Goal: Communication & Community: Answer question/provide support

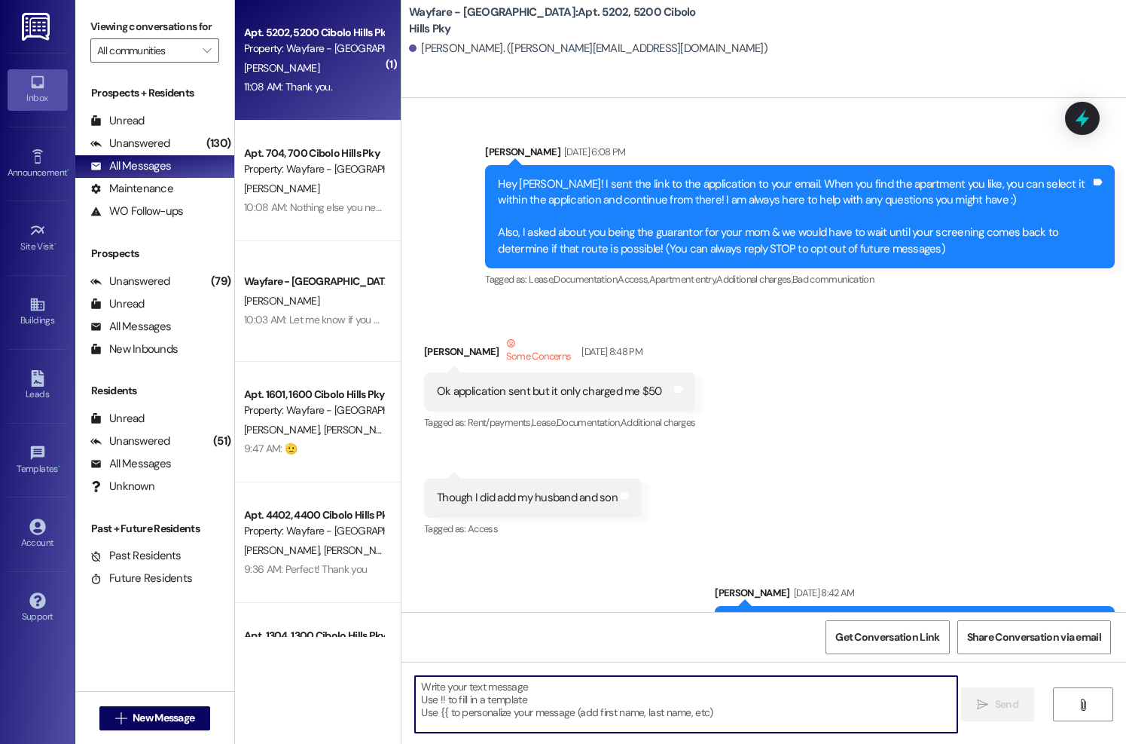
scroll to position [50775, 0]
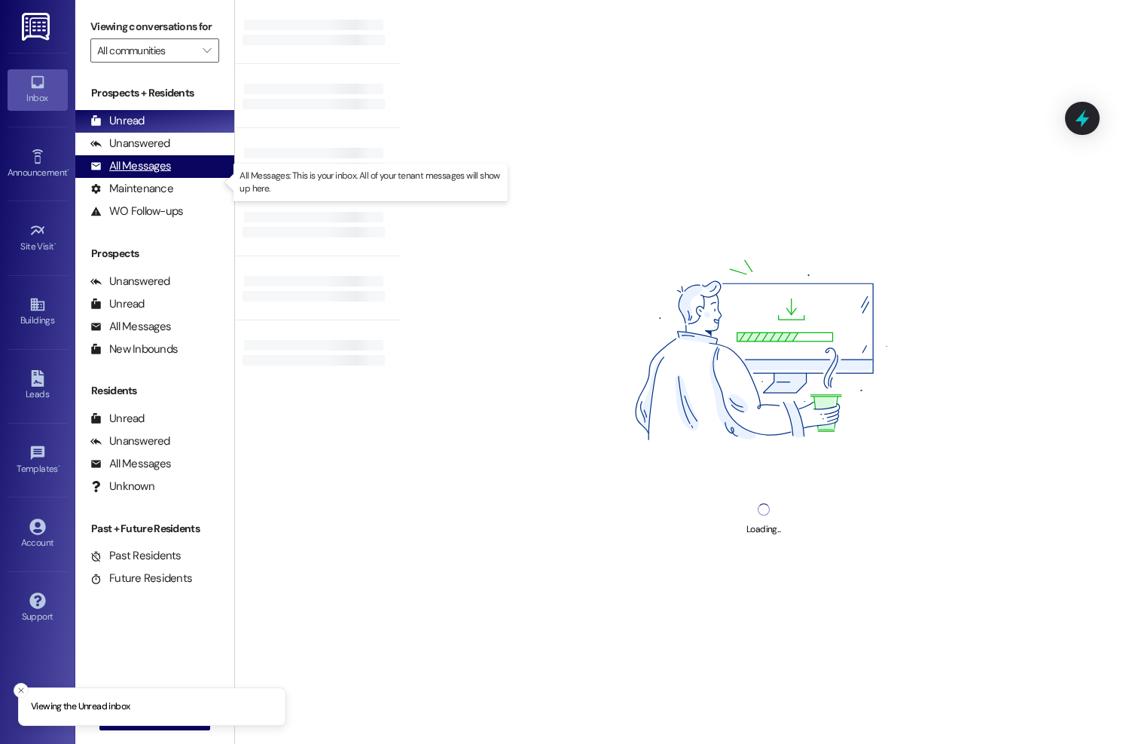
click at [136, 174] on div "All Messages" at bounding box center [130, 166] width 81 height 16
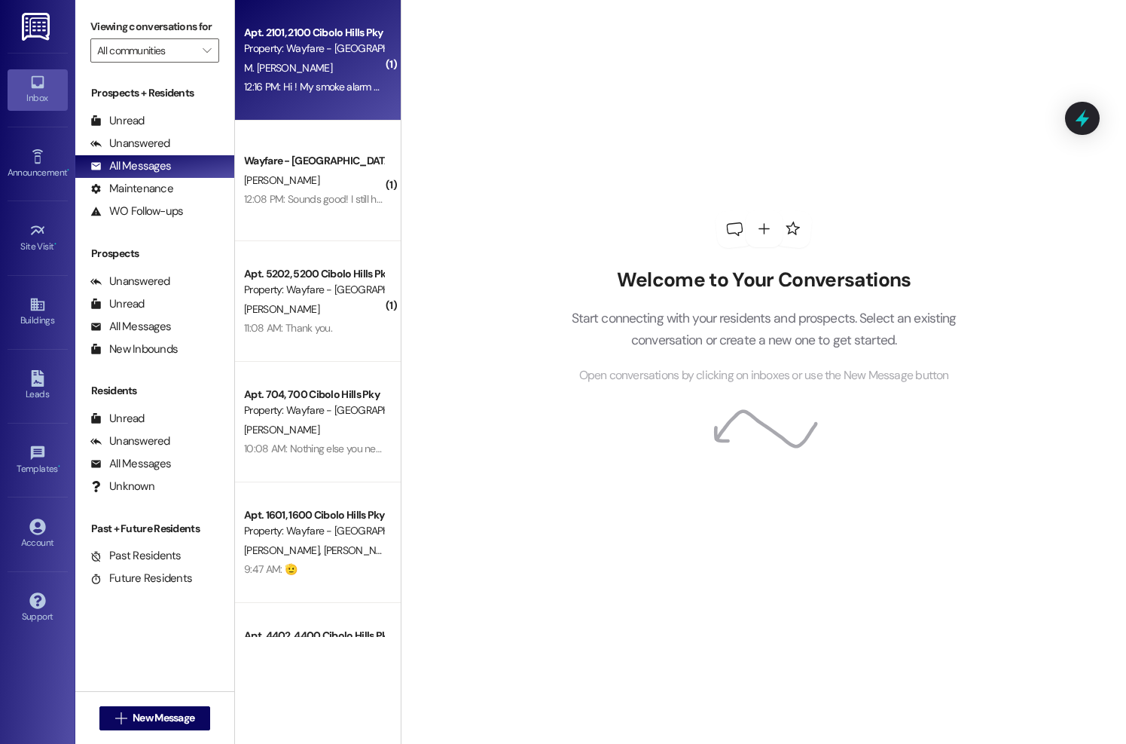
click at [271, 102] on div "Apt. 2101, [GEOGRAPHIC_DATA] Pky Property: Wayfare - [GEOGRAPHIC_DATA] M. [PERS…" at bounding box center [318, 60] width 166 height 121
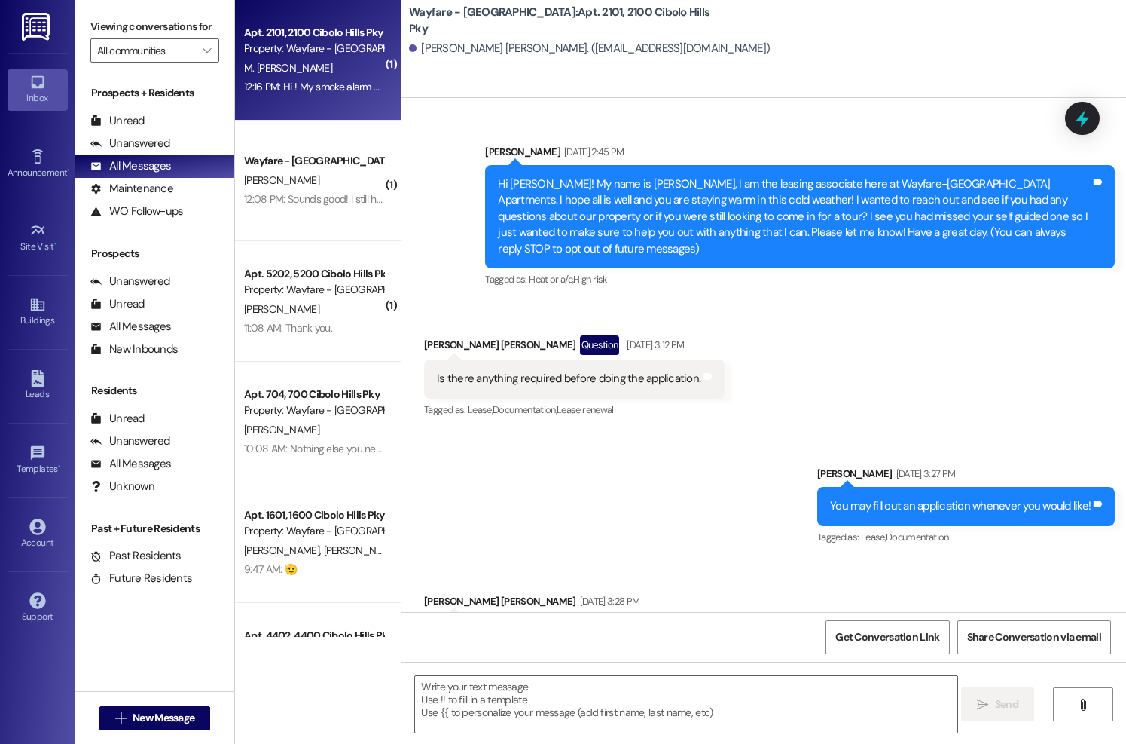
scroll to position [19205, 0]
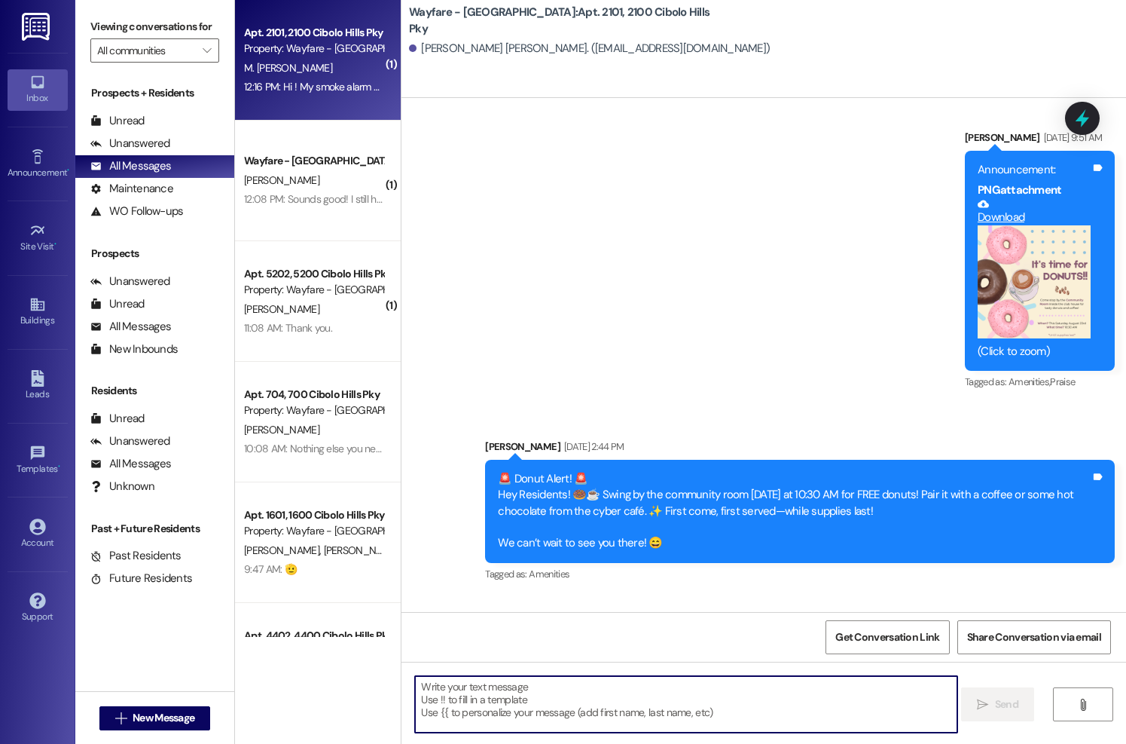
click at [703, 694] on textarea at bounding box center [686, 704] width 542 height 56
type textarea "C"
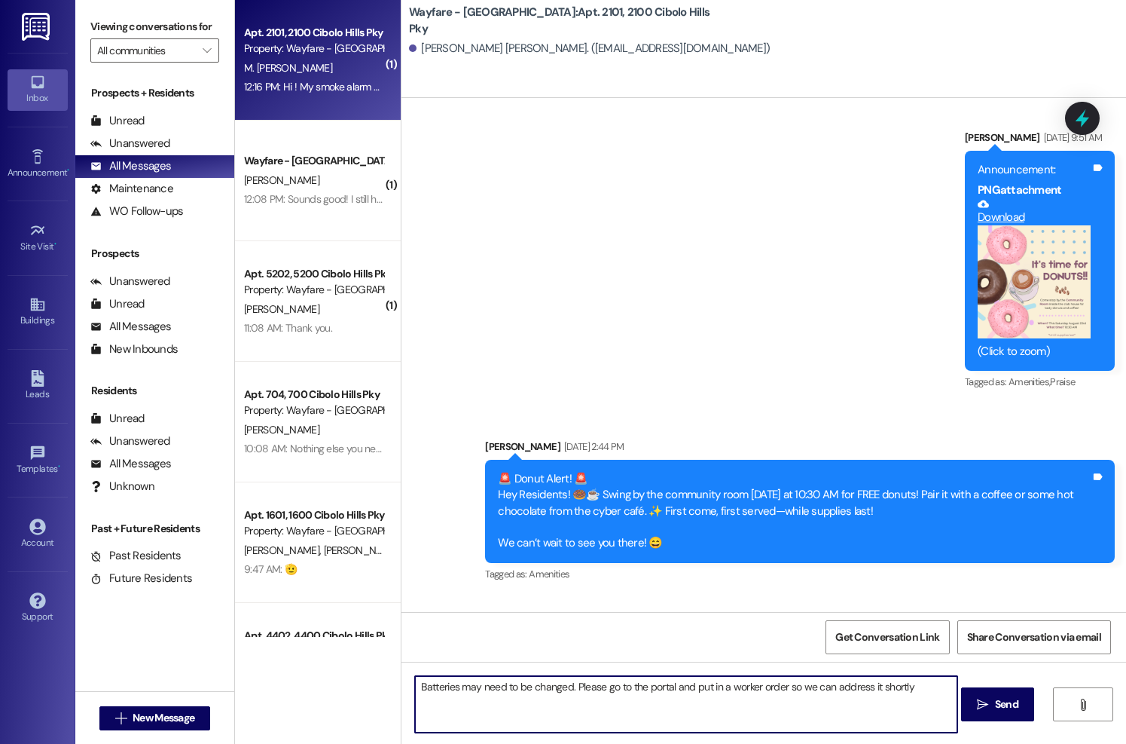
type textarea "Batteries may need to be changed. Please go to the portal and put in a worker o…"
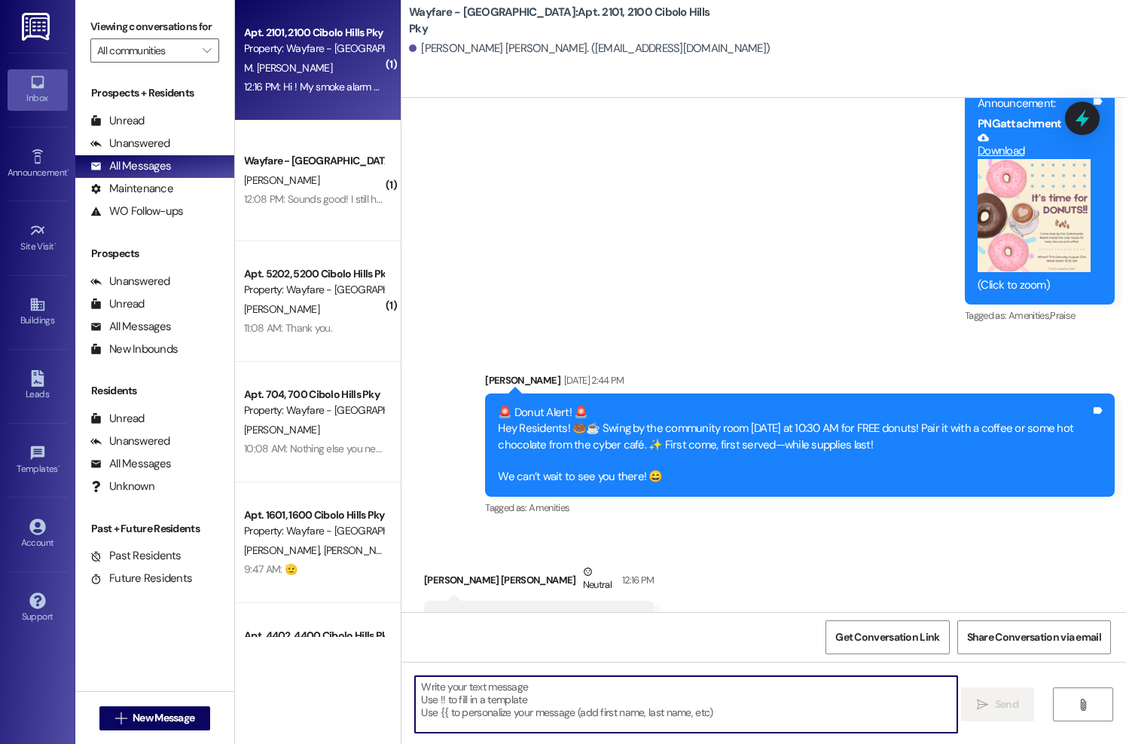
scroll to position [19311, 0]
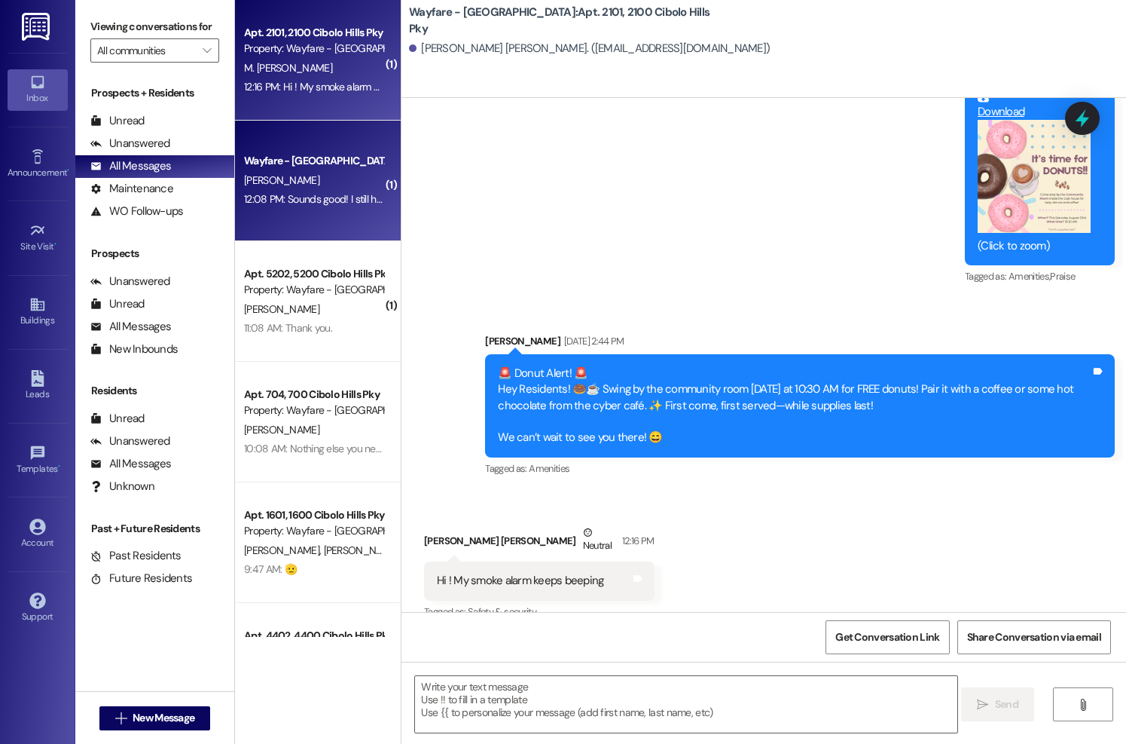
click at [325, 204] on div "12:08 PM: Sounds good! I still haven't received anything yet 12:08 PM: Sounds g…" at bounding box center [371, 199] width 254 height 14
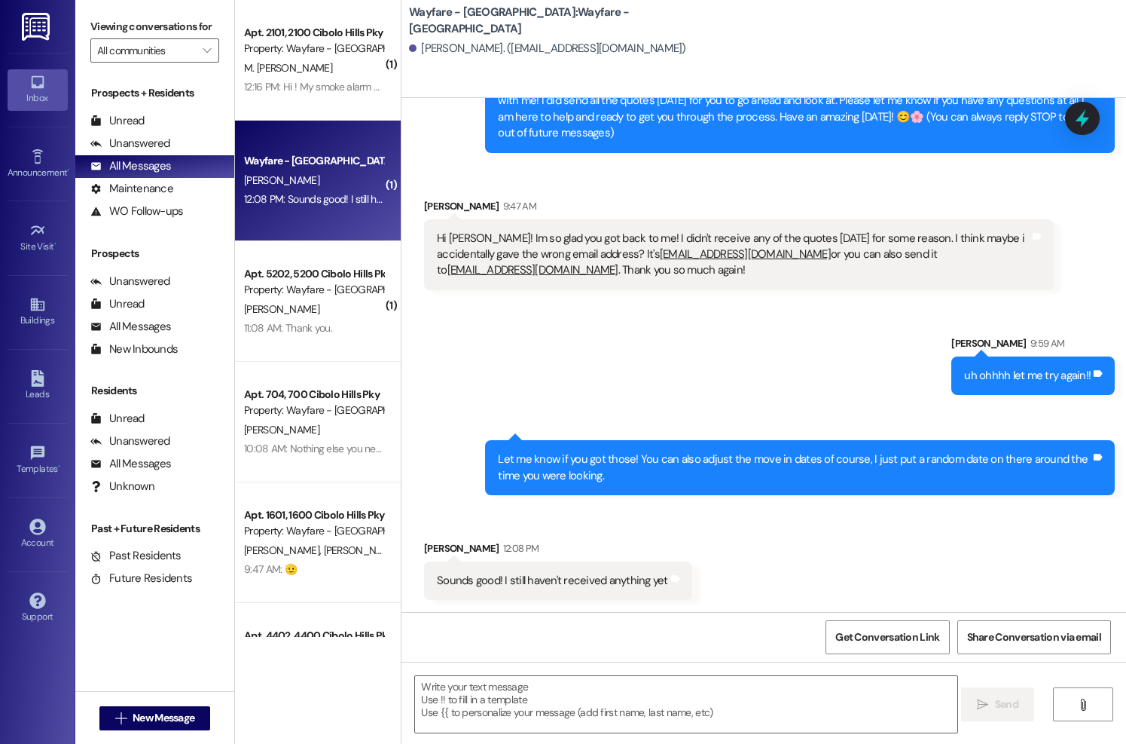
scroll to position [99, 0]
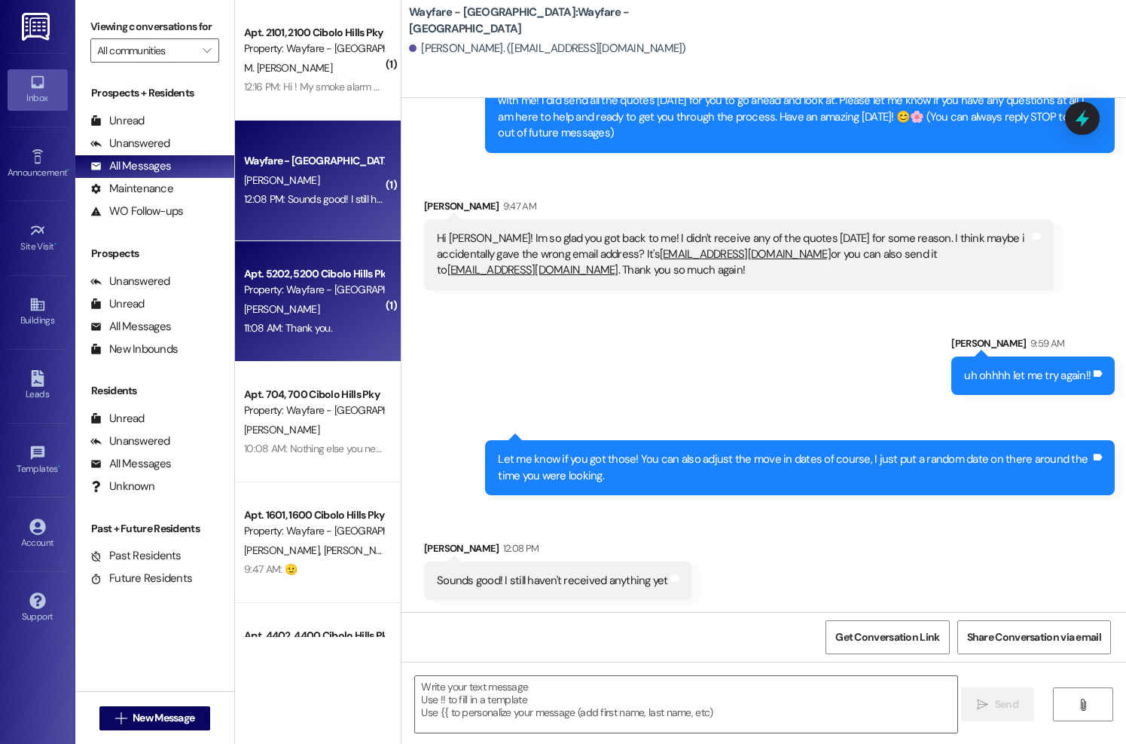
click at [299, 313] on div "D. Ruiz" at bounding box center [314, 309] width 142 height 19
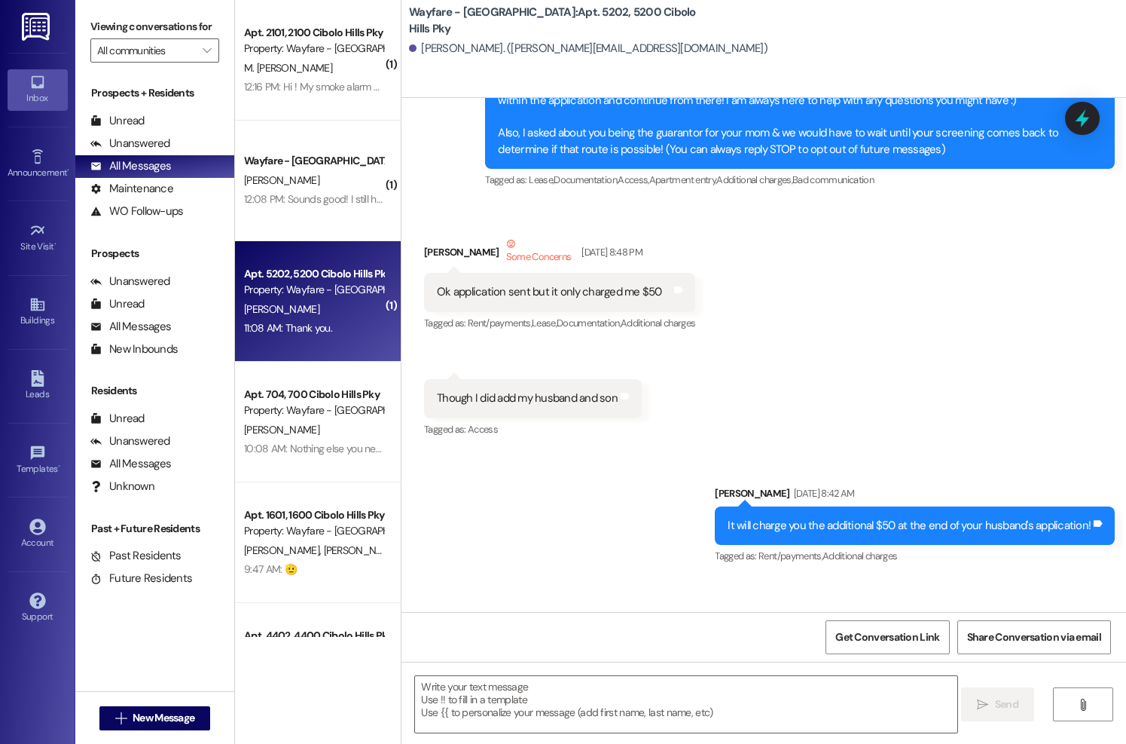
scroll to position [50797, 0]
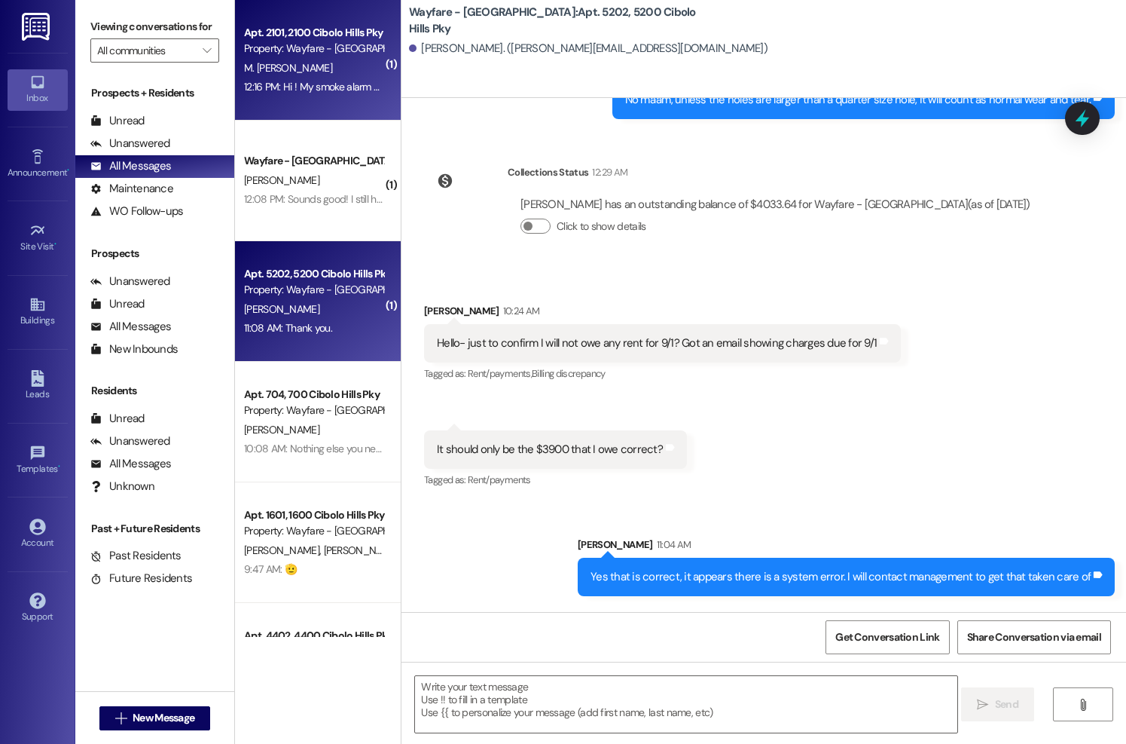
click at [309, 61] on span "M. Durante Garland" at bounding box center [288, 68] width 88 height 14
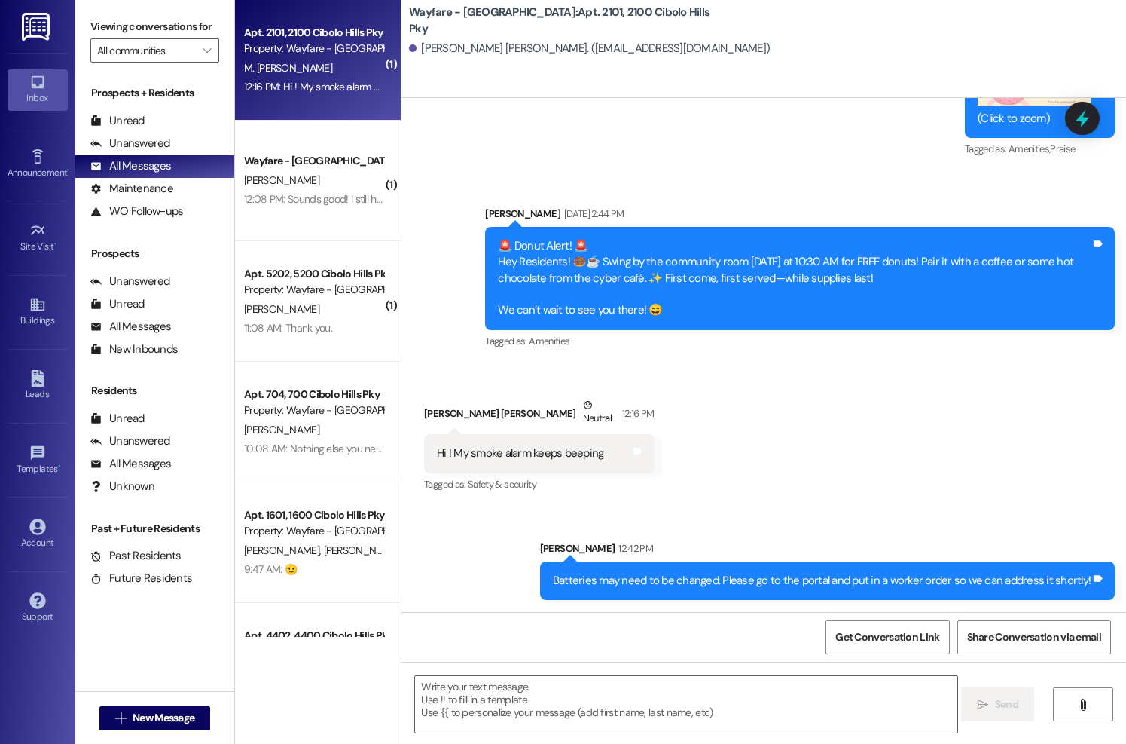
scroll to position [19311, 0]
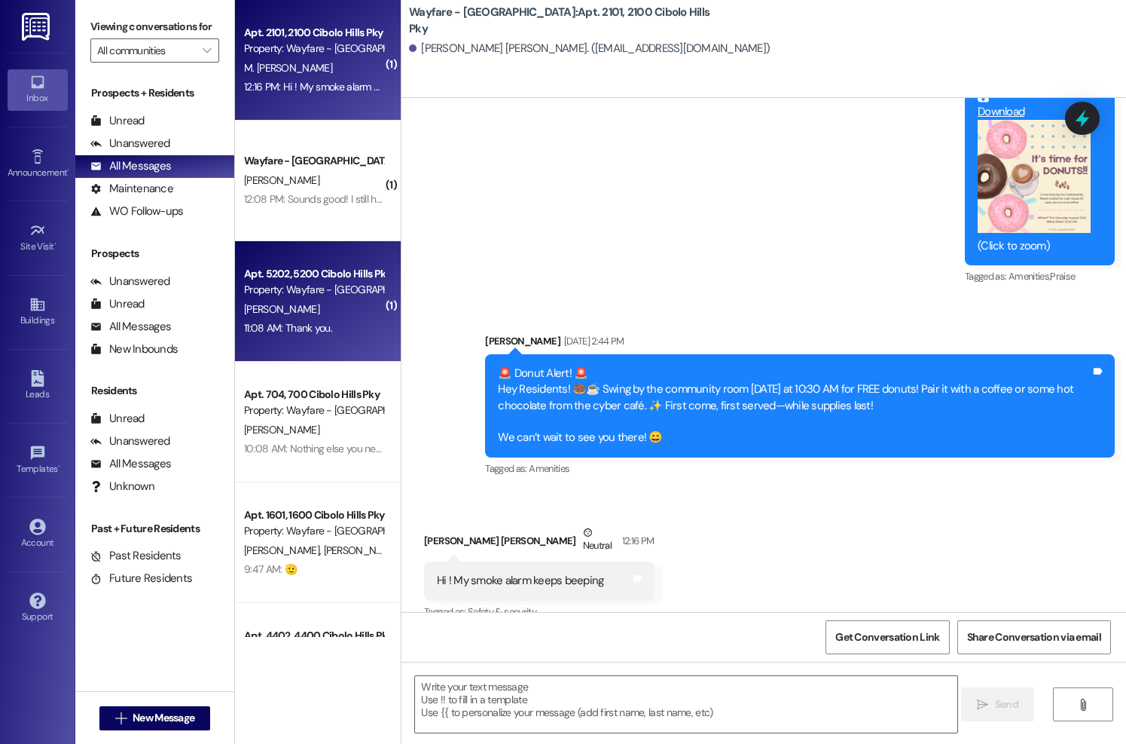
click at [297, 296] on div "Property: Wayfare - [GEOGRAPHIC_DATA]" at bounding box center [313, 290] width 139 height 16
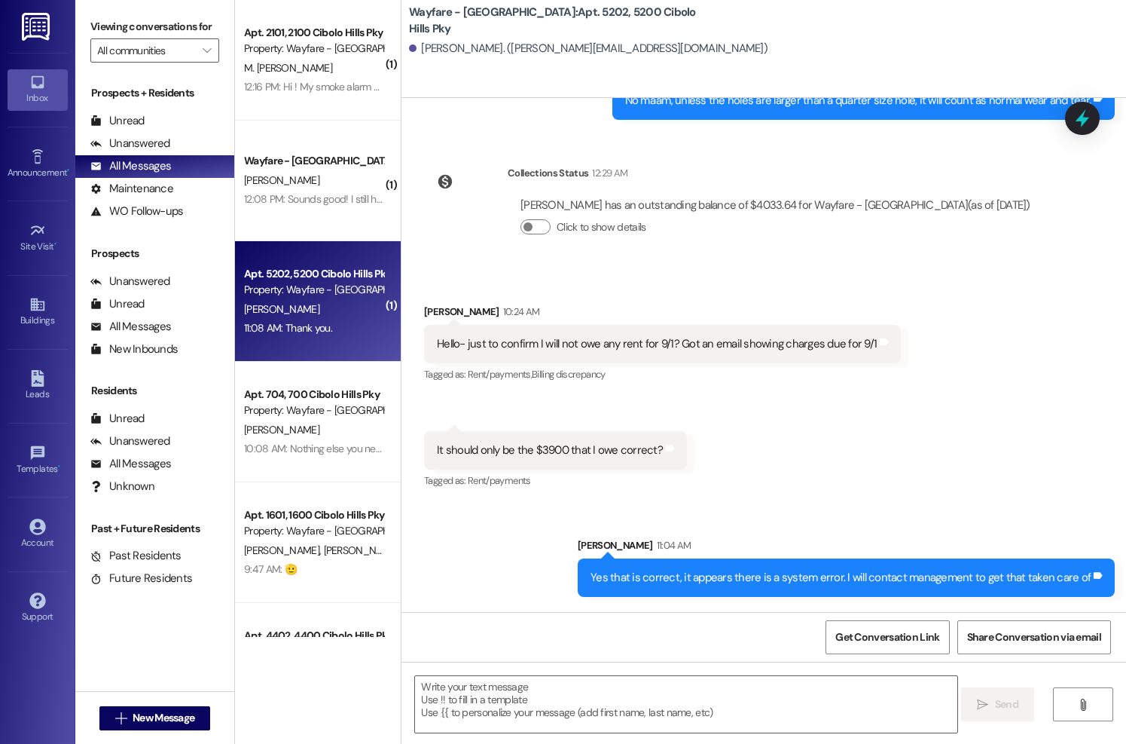
scroll to position [50797, 0]
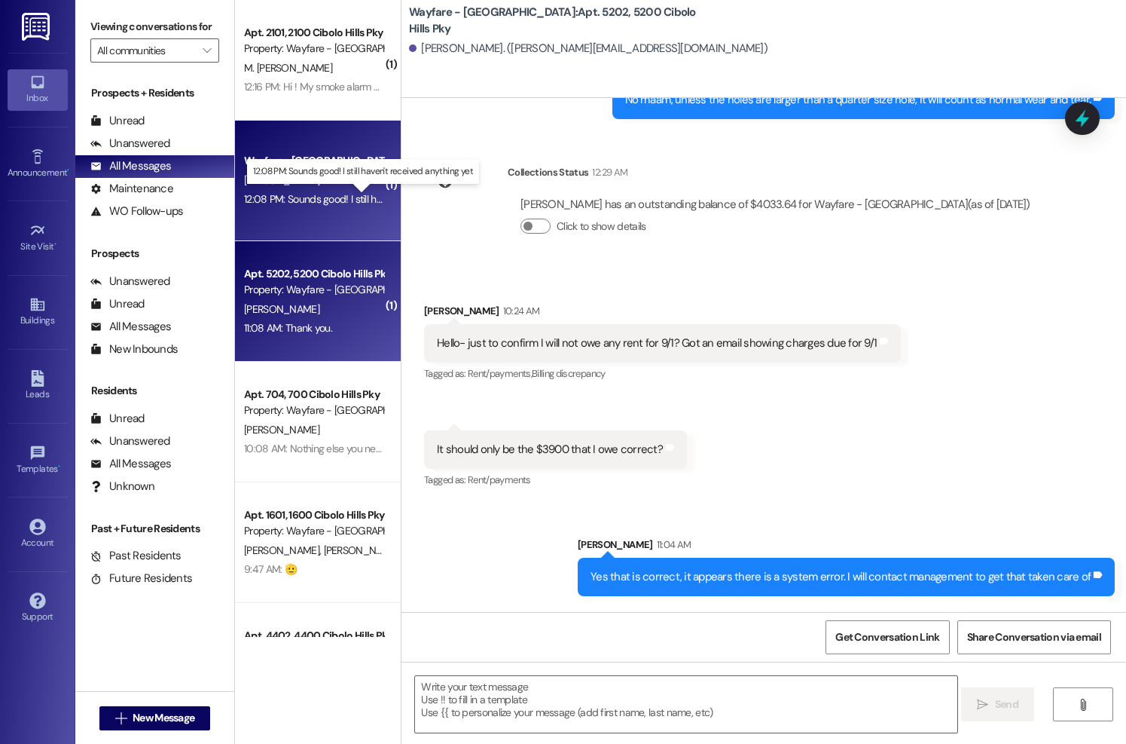
click at [323, 196] on div "12:08 PM: Sounds good! I still haven't received anything yet 12:08 PM: Sounds g…" at bounding box center [371, 199] width 254 height 14
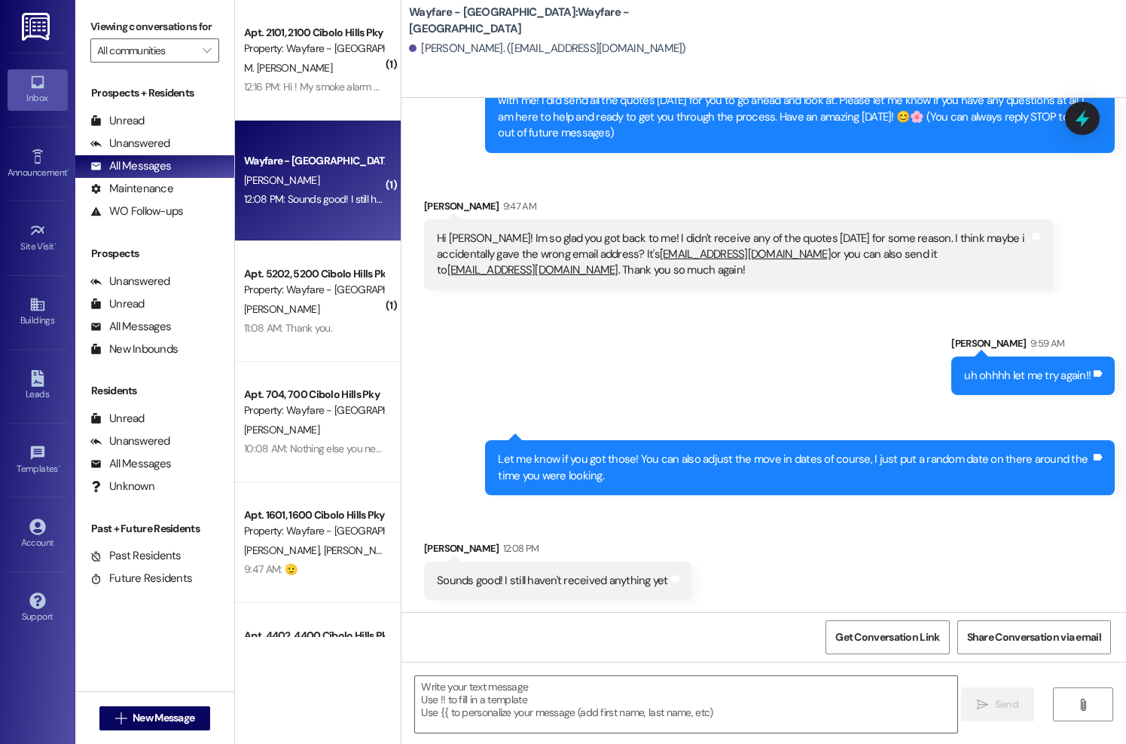
scroll to position [99, 0]
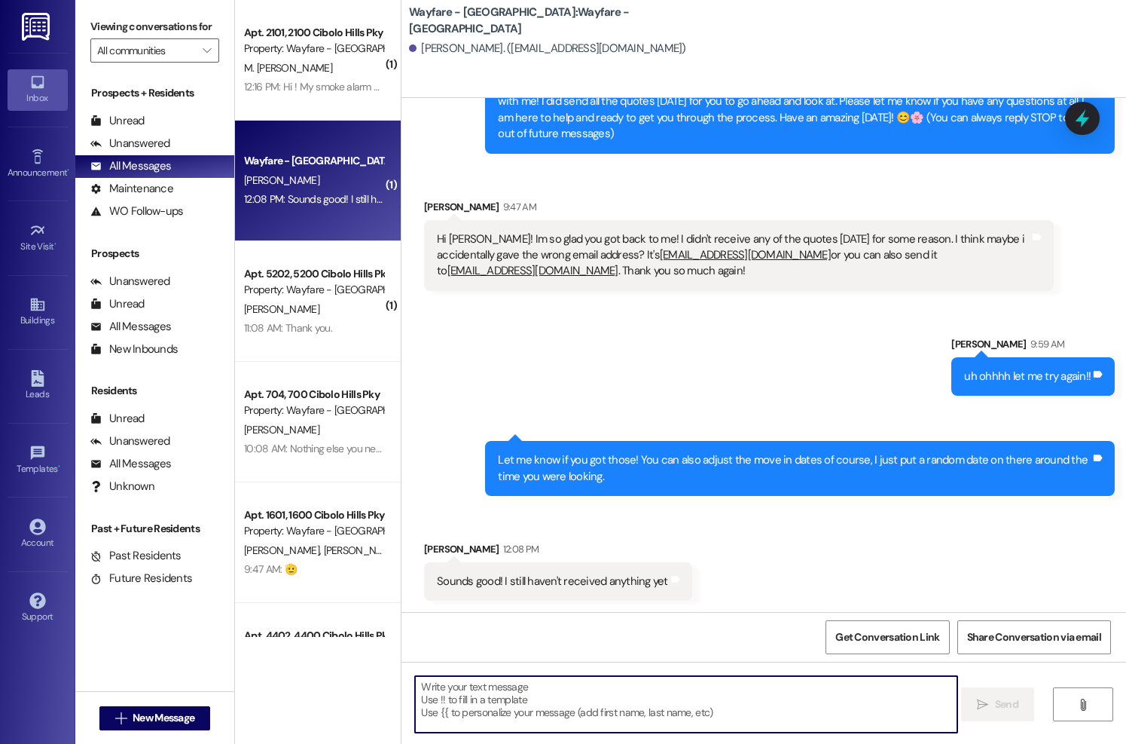
click at [560, 686] on textarea at bounding box center [686, 704] width 542 height 56
click at [565, 689] on textarea at bounding box center [686, 704] width 542 height 56
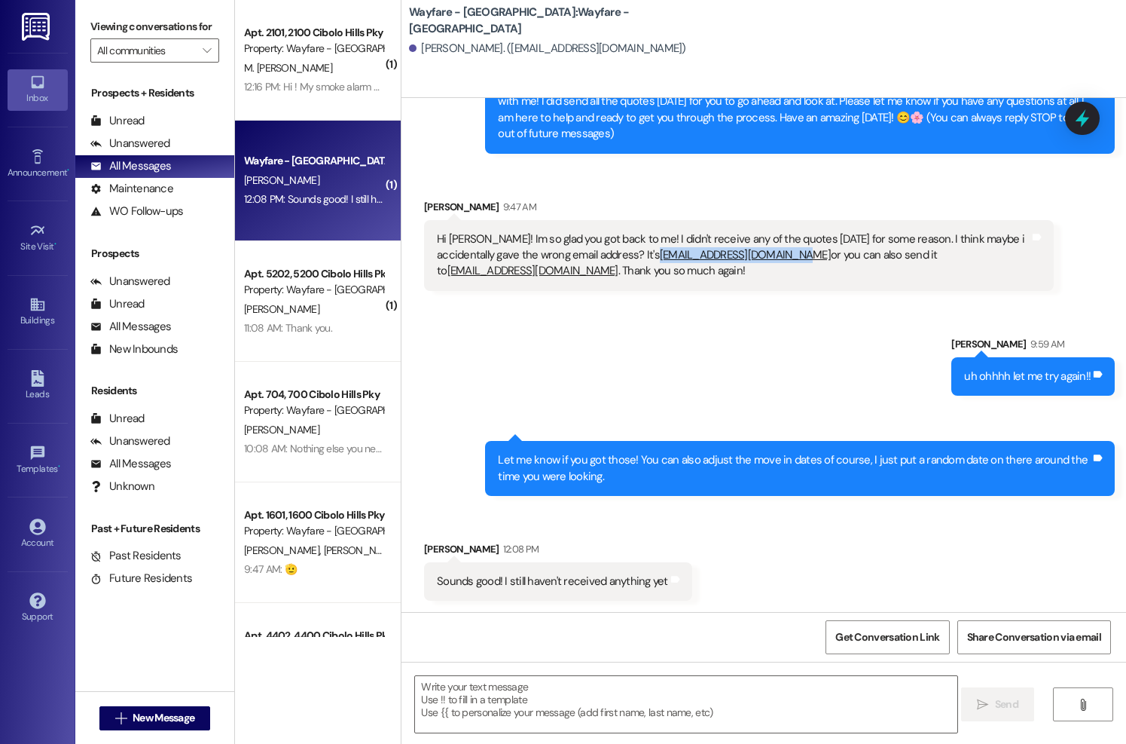
drag, startPoint x: 648, startPoint y: 258, endPoint x: 779, endPoint y: 259, distance: 131.1
click at [779, 259] on div "Hi Jordan! Im so glad you got back to me! I didn't receive any of the quotes ye…" at bounding box center [733, 255] width 593 height 48
copy link "andreyapadilla1@gmail.com"
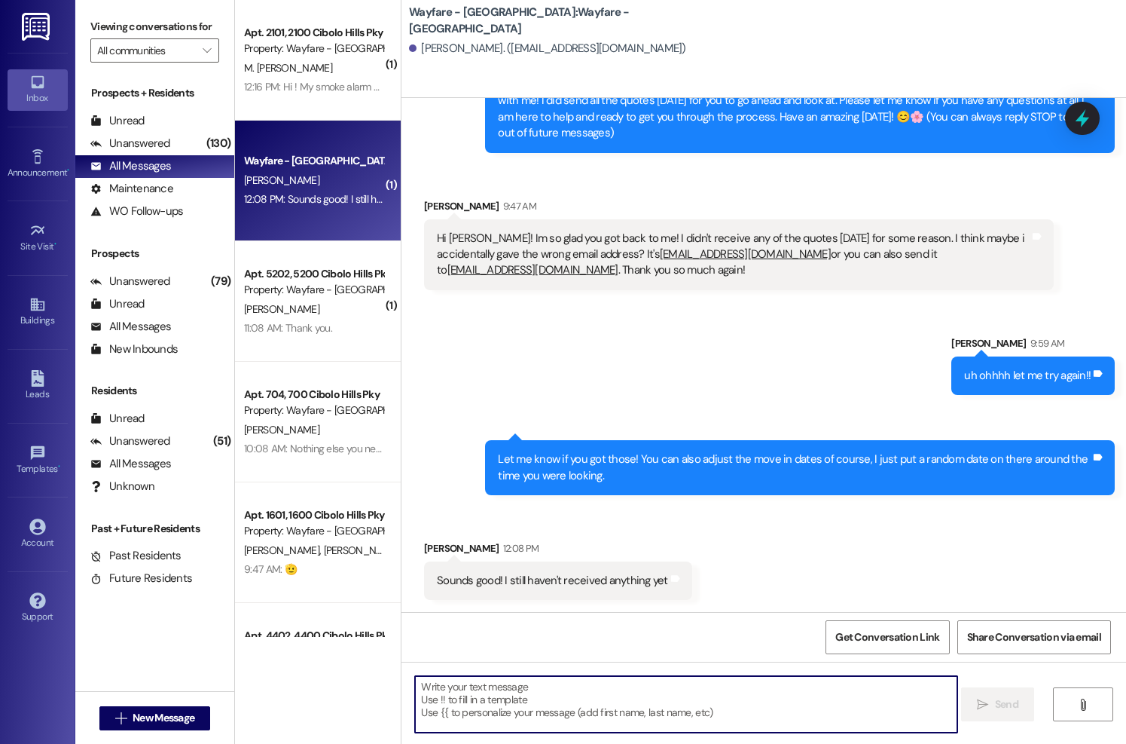
click at [609, 697] on textarea at bounding box center [686, 704] width 542 height 56
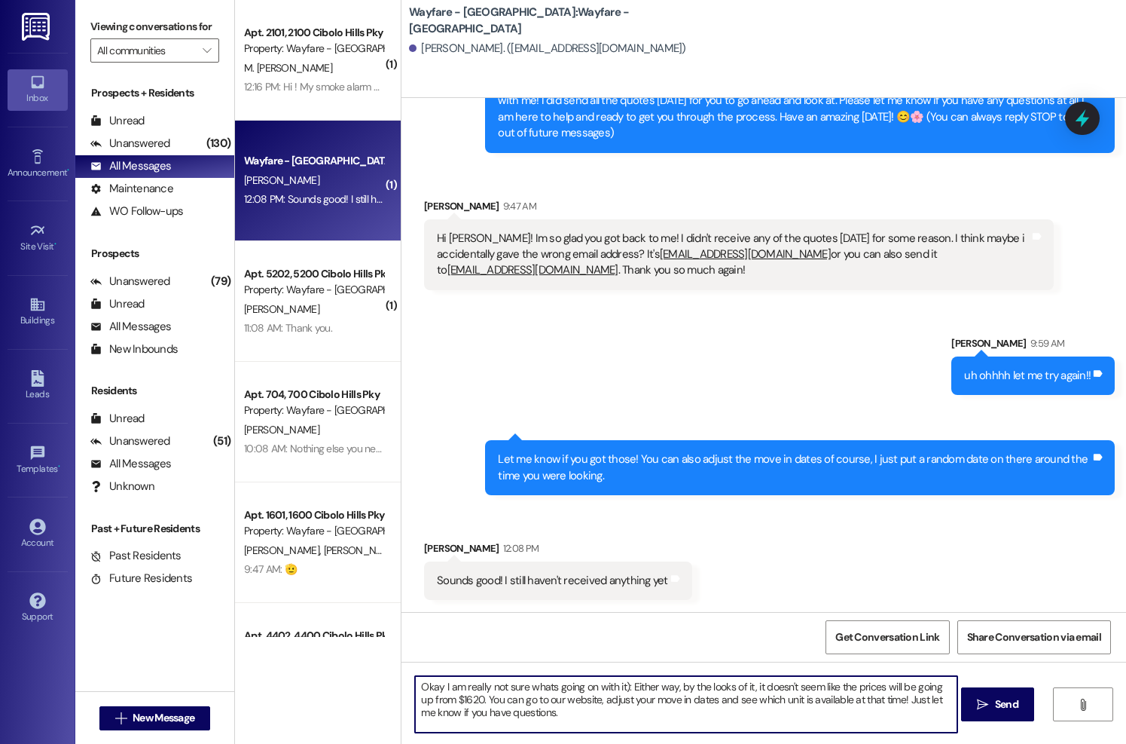
paste textarea "https://wayfarecibolohills.com/floor-plans/"
click at [532, 714] on textarea "Okay I am really not sure whats going on with it): Either way, by the looks of …" at bounding box center [686, 704] width 542 height 56
type textarea "Okay I am really not sure whats going on with it): Either way, by the looks of …"
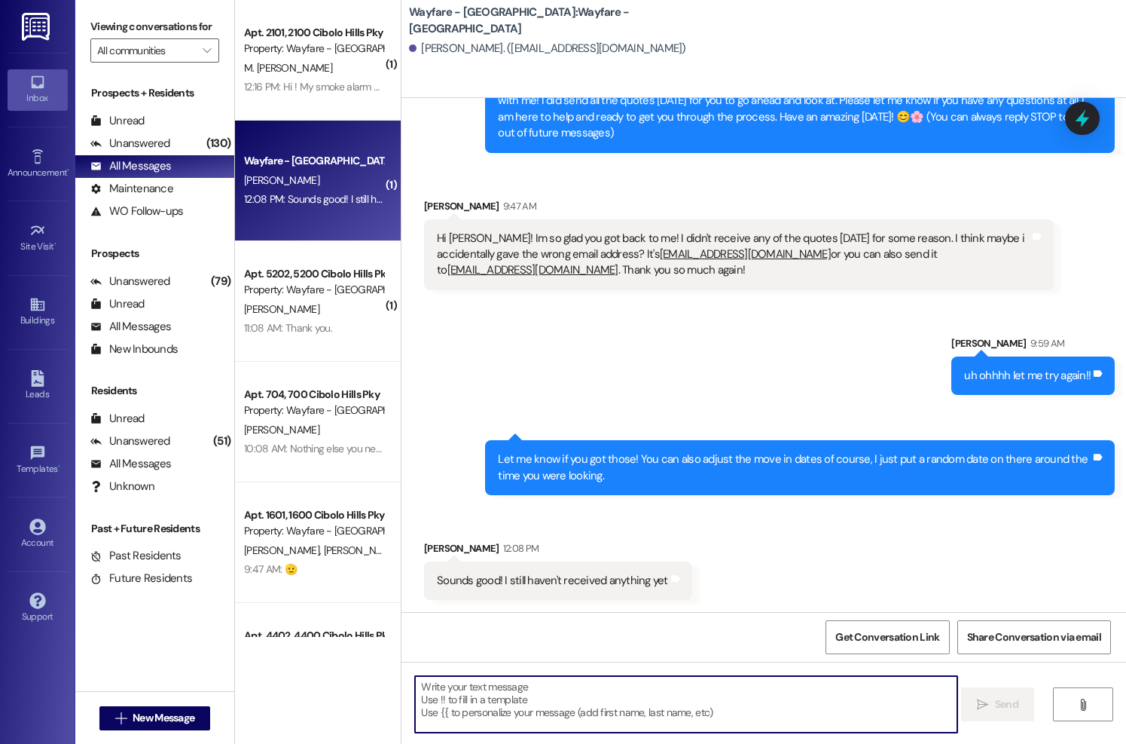
scroll to position [237, 0]
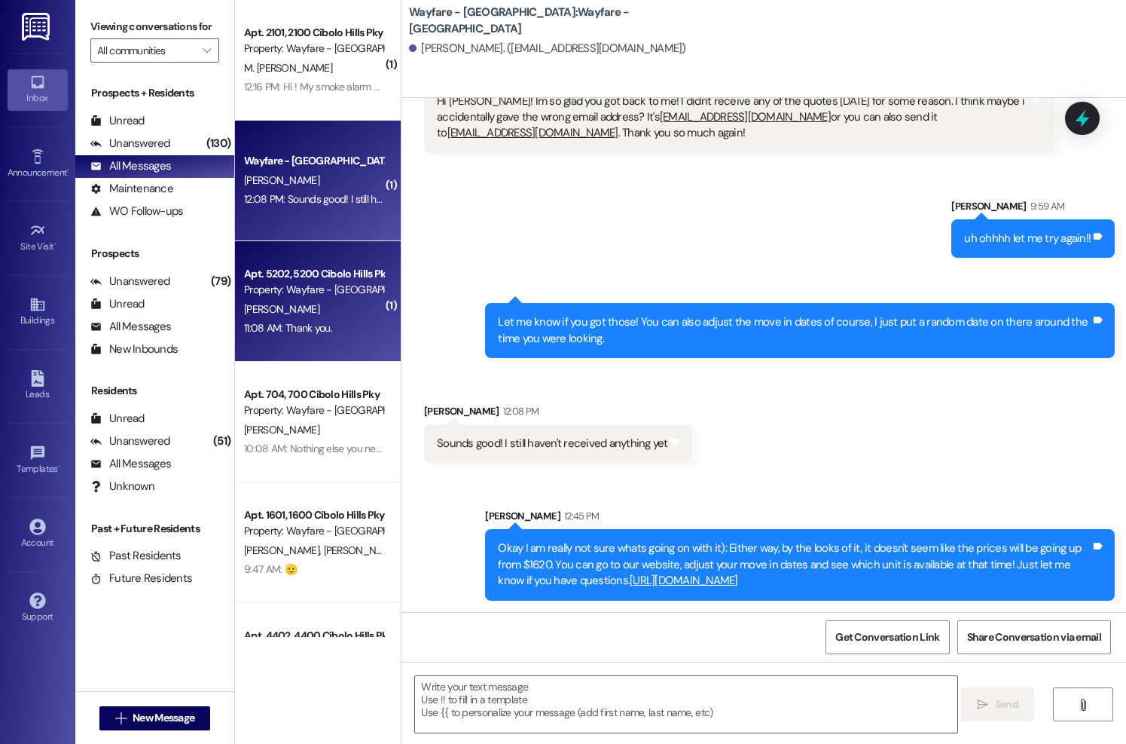
click at [364, 336] on div "11:08 AM: Thank you. 11:08 AM: Thank you." at bounding box center [314, 328] width 142 height 19
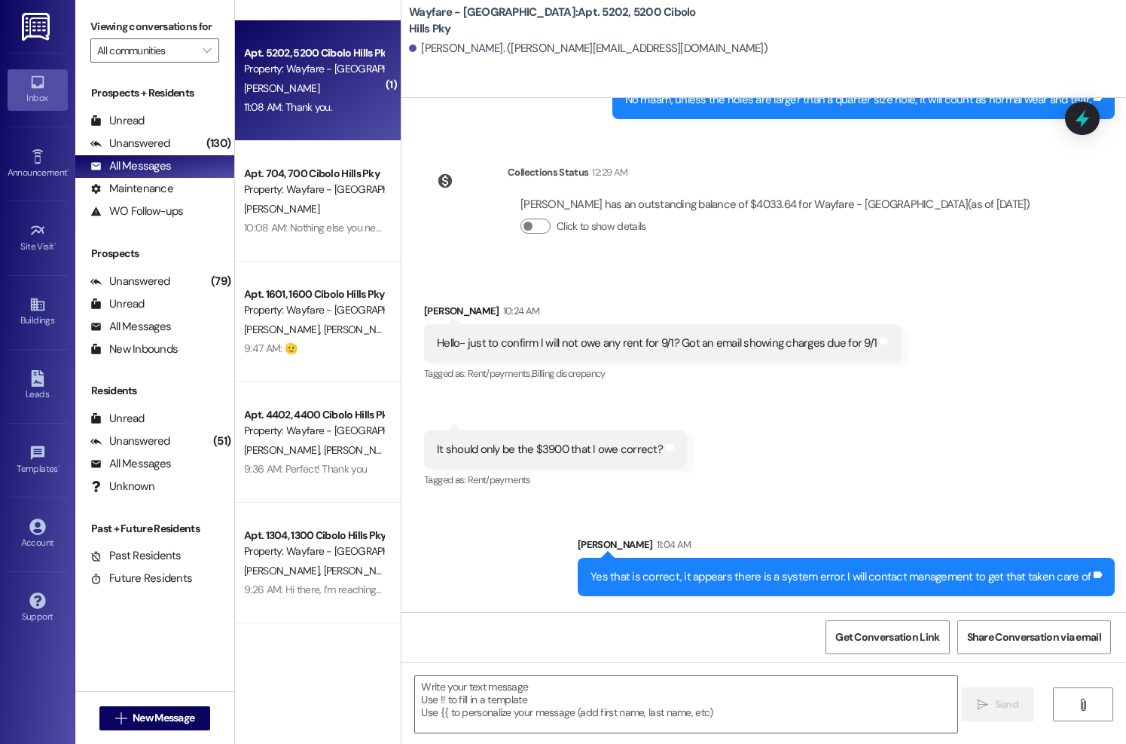
scroll to position [280, 0]
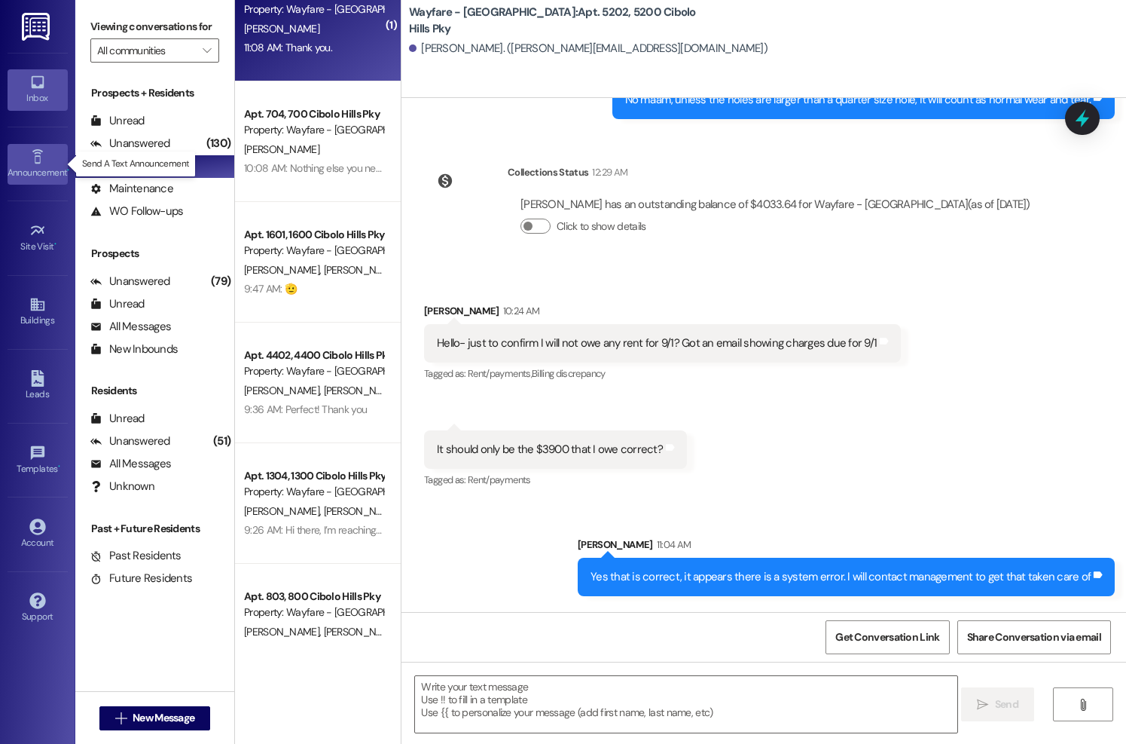
click at [30, 157] on icon at bounding box center [37, 156] width 17 height 17
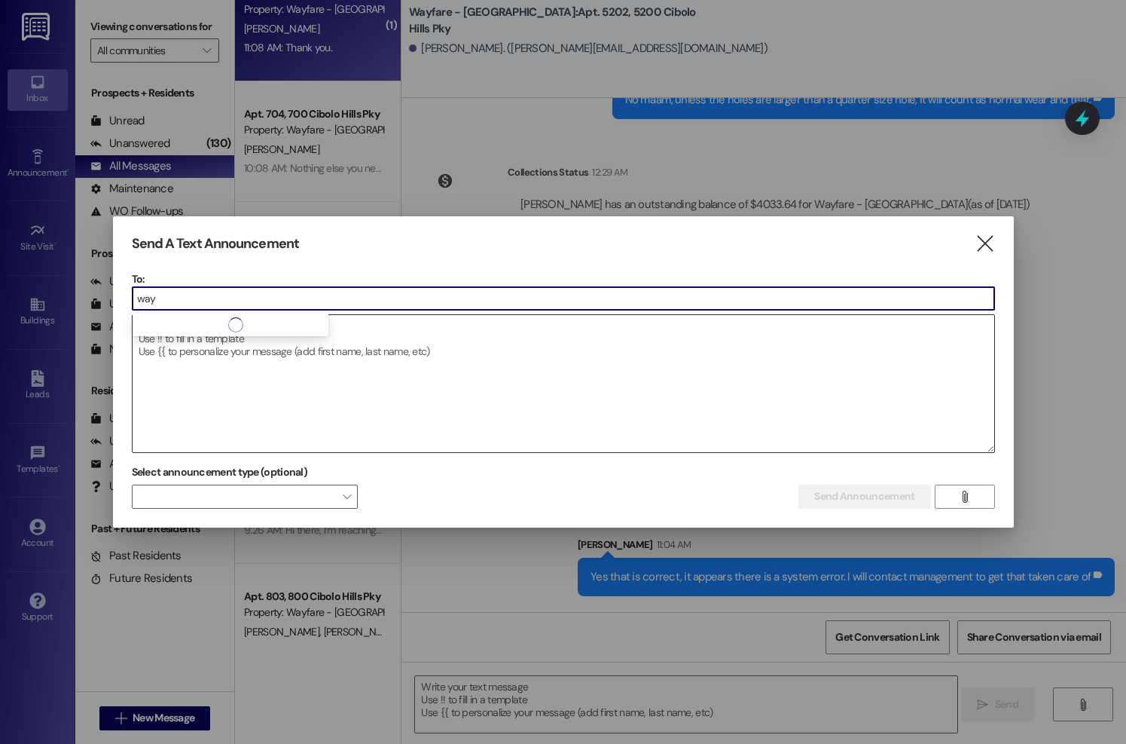
type input "way"
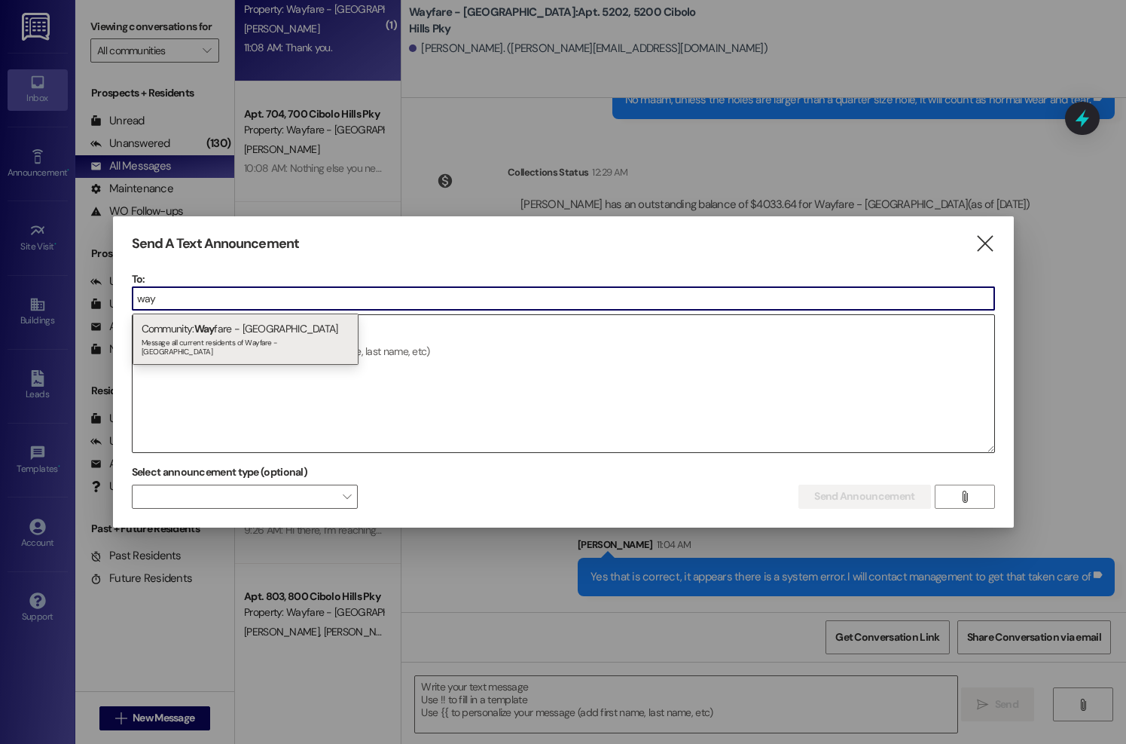
click at [274, 341] on div "Message all current residents of Wayfare - Cibolo Hills" at bounding box center [246, 344] width 208 height 21
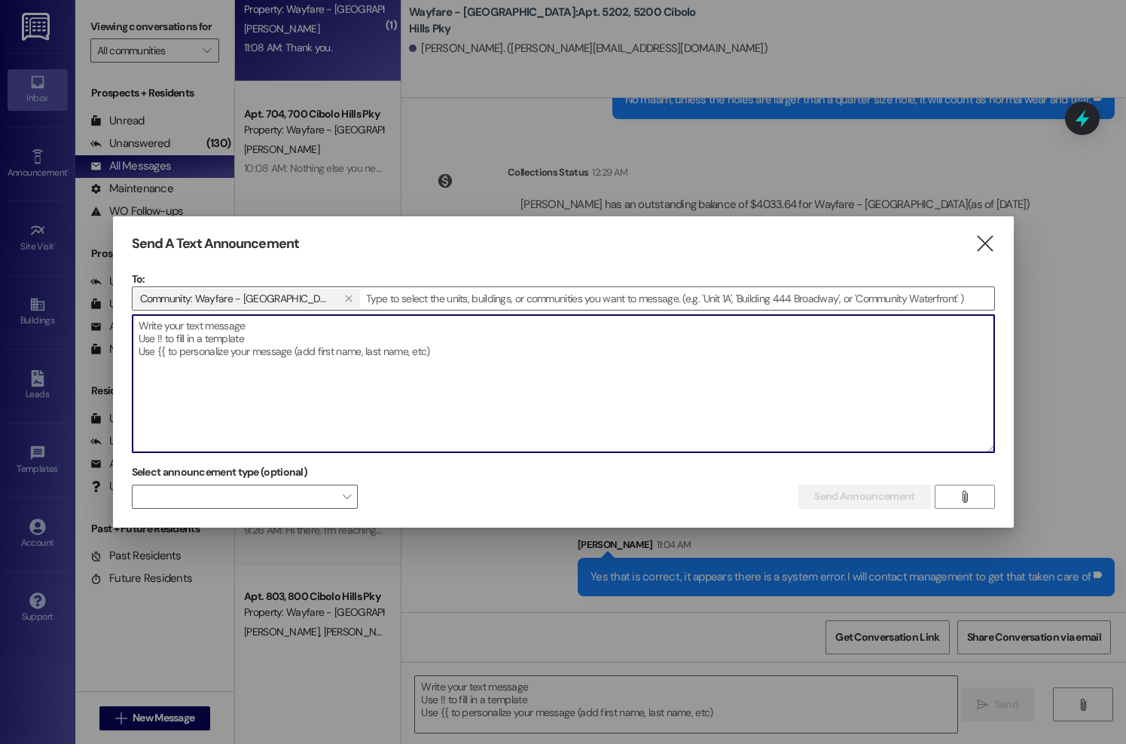
click at [264, 347] on textarea at bounding box center [564, 383] width 862 height 137
paste textarea "Hi everyone! Just a quick reminder that our office will be closed on Monday, Se…"
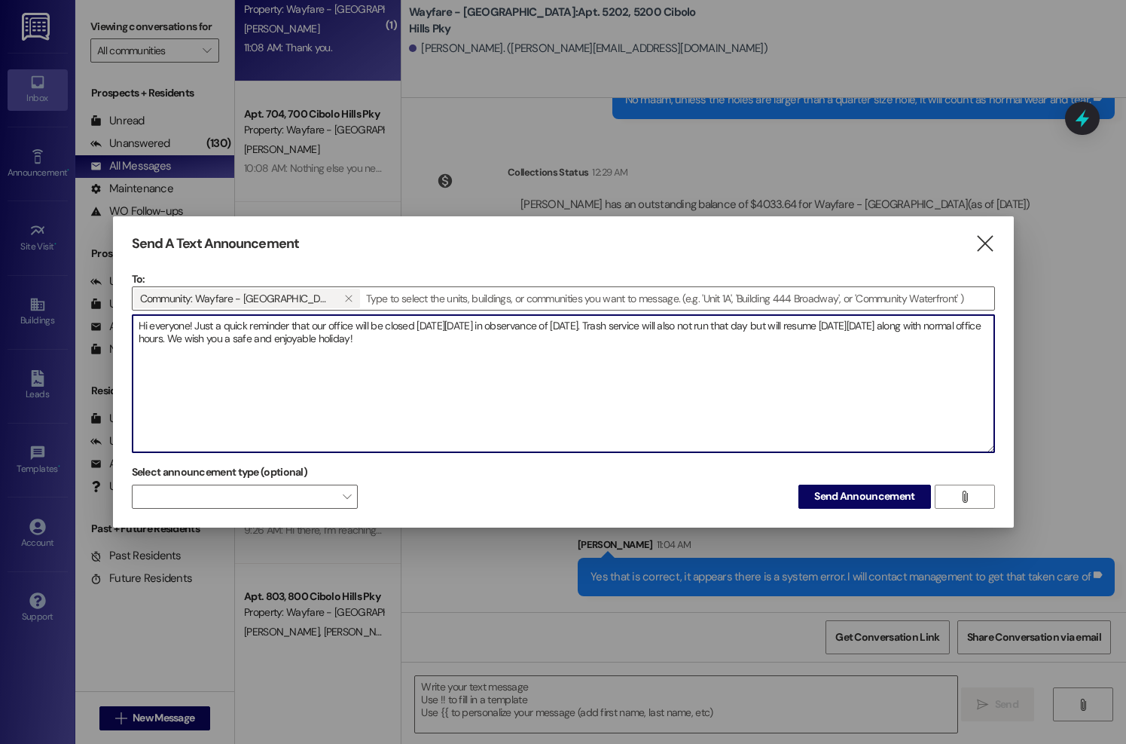
drag, startPoint x: 189, startPoint y: 326, endPoint x: 150, endPoint y: 330, distance: 39.4
click at [150, 330] on textarea "Hi everyone! Just a quick reminder that our office will be closed on Monday, Se…" at bounding box center [564, 383] width 862 height 137
click at [524, 347] on textarea "Hi residents! Just a quick reminder that our office will be closed on Monday, S…" at bounding box center [564, 383] width 862 height 137
click at [600, 347] on textarea "Hi residents! Just a quick reminder that our office will be closed on Monday, S…" at bounding box center [564, 383] width 862 height 137
click at [655, 329] on textarea "Hi residents! Just a quick reminder that our office will be closed on Monday, S…" at bounding box center [564, 383] width 862 height 137
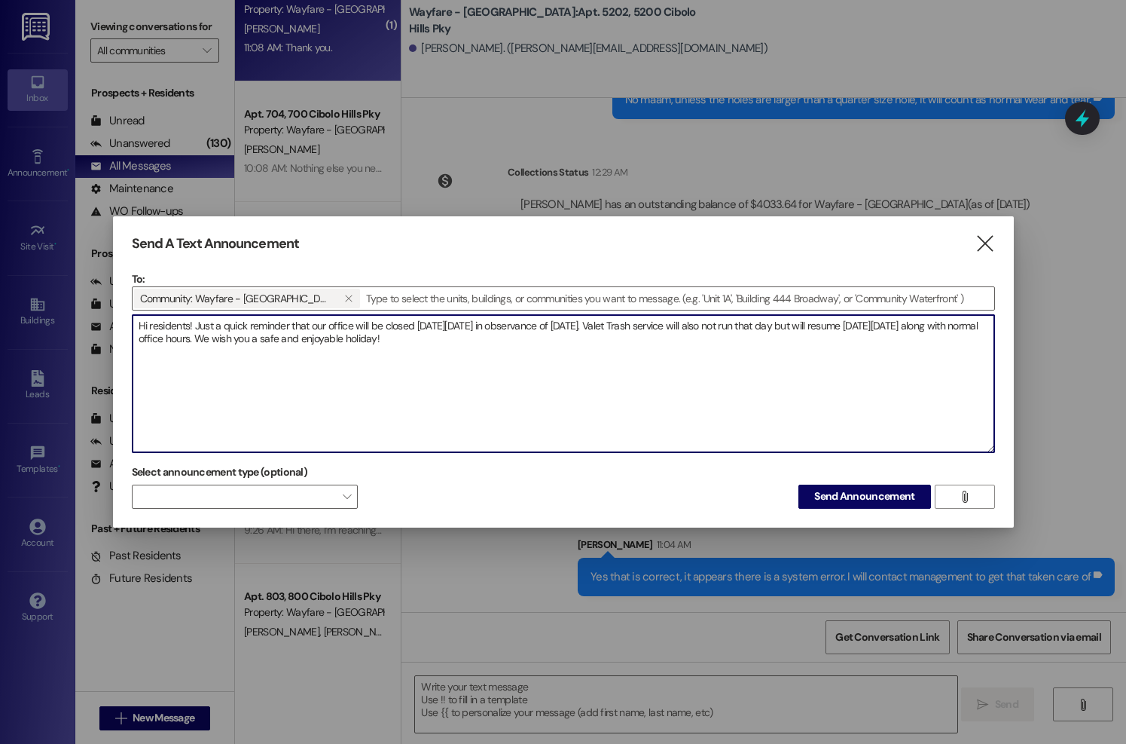
click at [685, 328] on textarea "Hi residents! Just a quick reminder that our office will be closed on Monday, S…" at bounding box center [564, 383] width 862 height 137
click at [750, 340] on textarea "Hi residents! Just a quick reminder that our office will be closed on Monday, S…" at bounding box center [564, 383] width 862 height 137
click at [340, 341] on textarea "Hi residents! Just a quick reminder that our office will be closed on Monday, S…" at bounding box center [564, 383] width 862 height 137
click at [387, 341] on textarea "Hi residents! Just a quick reminder that our office will be closed on Monday, S…" at bounding box center [564, 383] width 862 height 137
click at [693, 351] on textarea "Hi residents! Just a quick reminder that our office will be closed [DATE][DATE]…" at bounding box center [564, 383] width 862 height 137
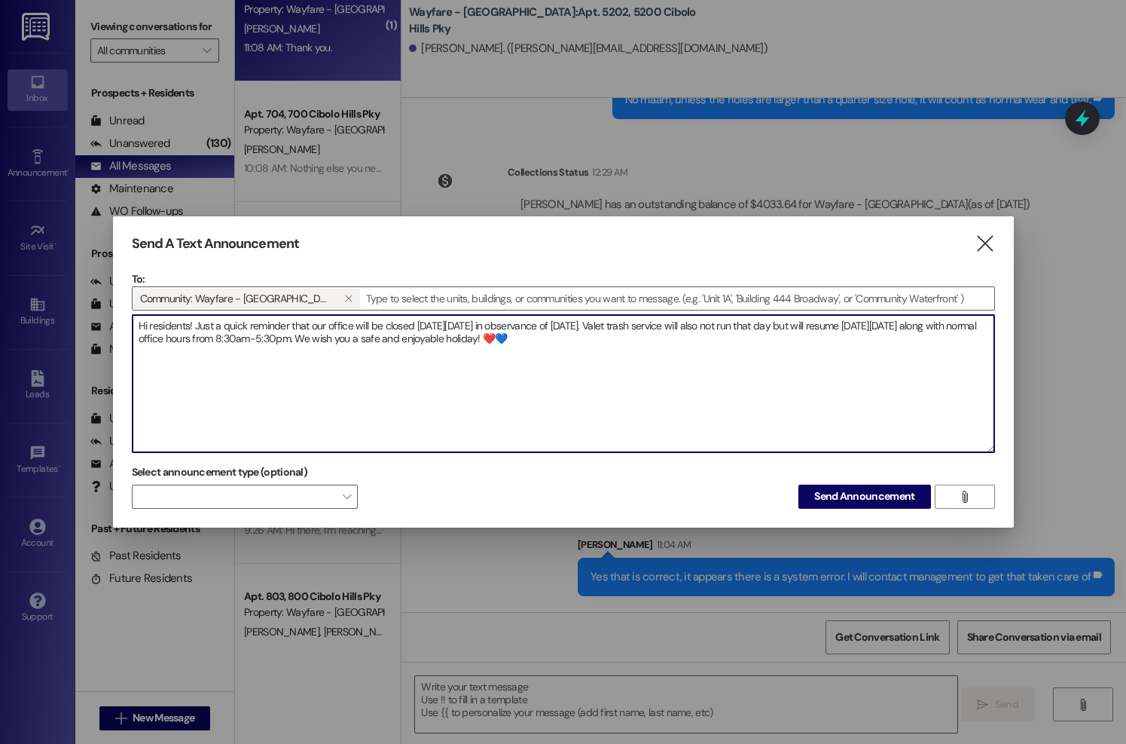
click at [704, 361] on textarea "Hi residents! Just a quick reminder that our office will be closed on Monday, S…" at bounding box center [564, 383] width 862 height 137
type textarea "Hi residents! Just a quick reminder that our office will be closed on Monday, S…"
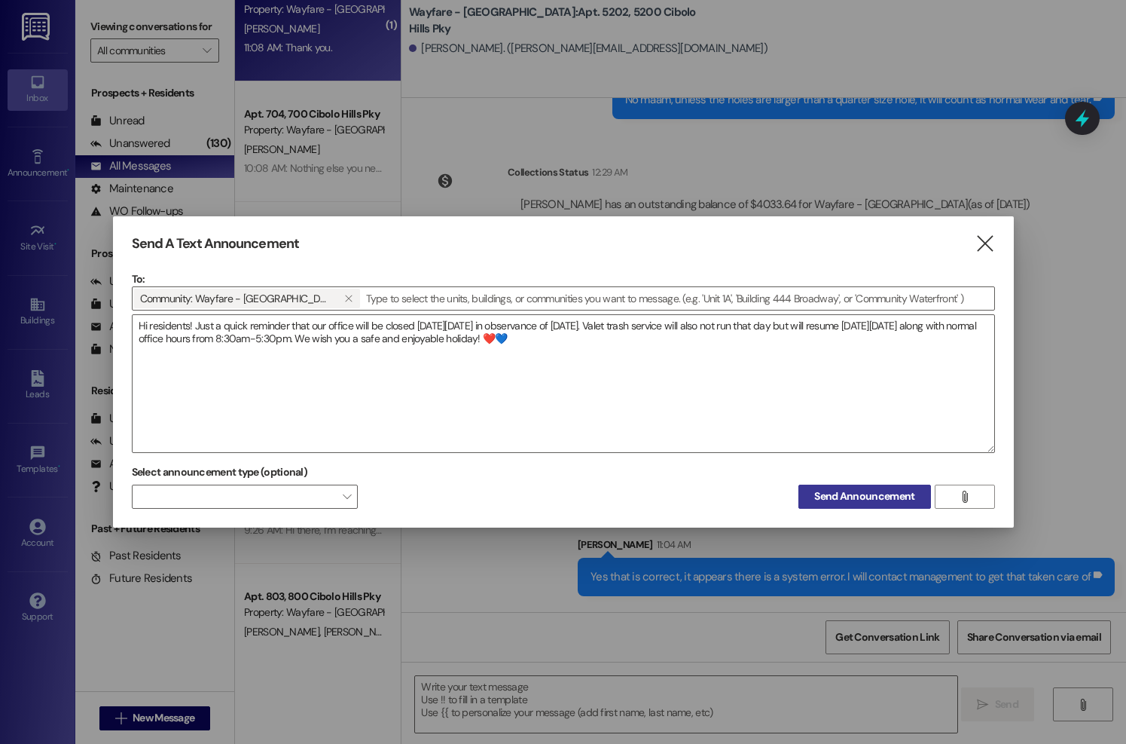
click at [854, 488] on span "Send Announcement" at bounding box center [864, 496] width 100 height 16
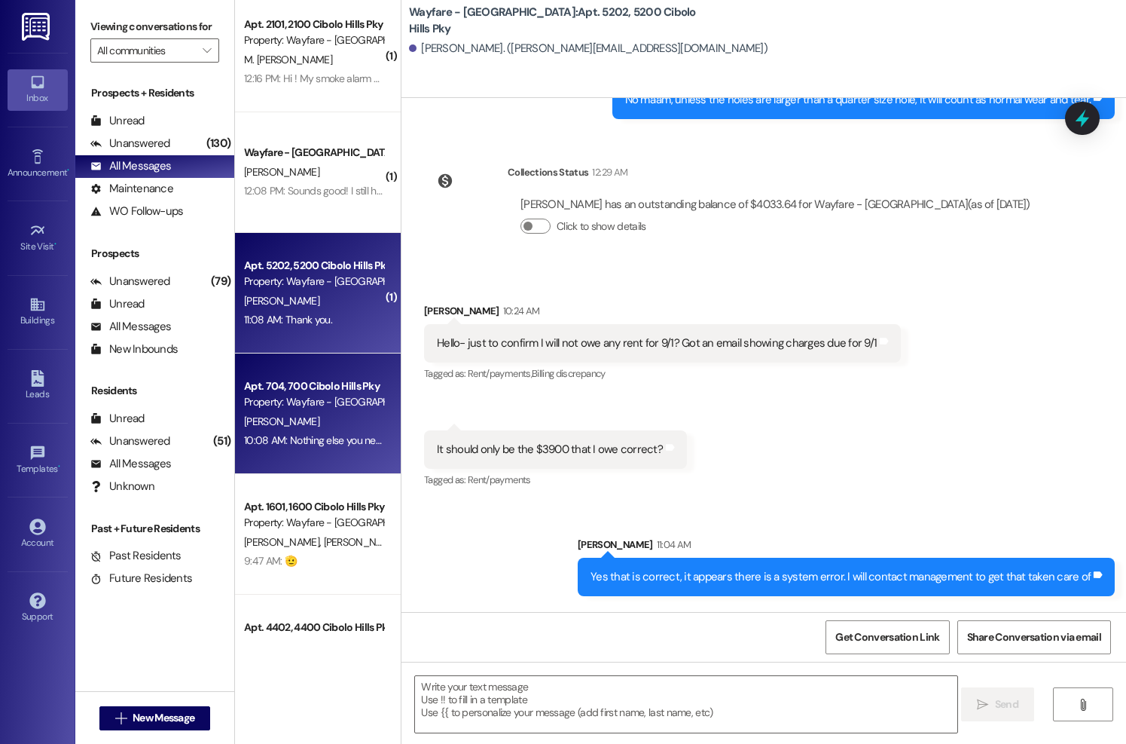
scroll to position [0, 0]
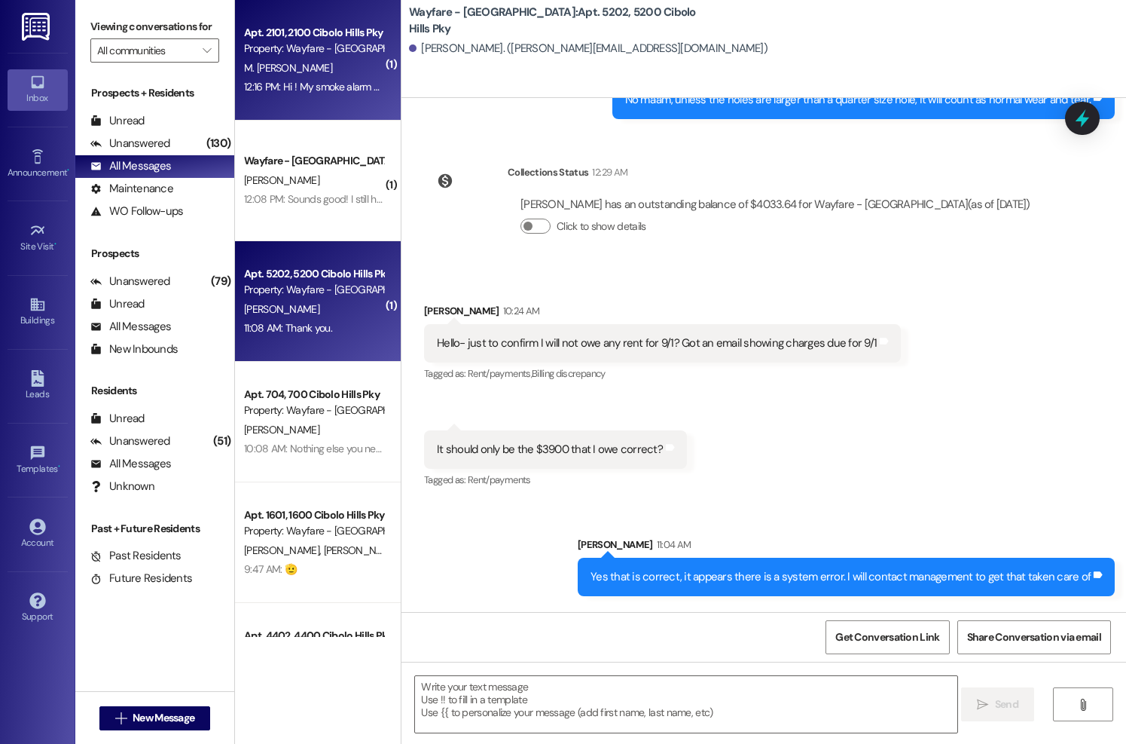
click at [289, 75] on div "M. Durante Garland" at bounding box center [314, 68] width 142 height 19
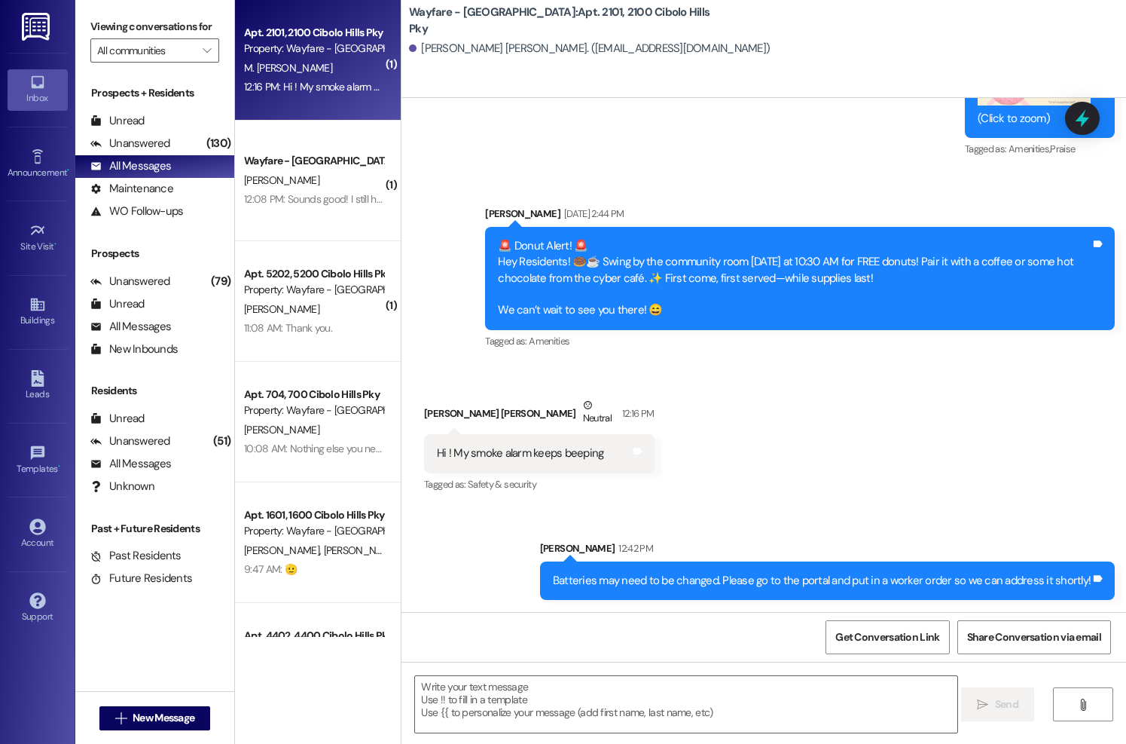
scroll to position [19311, 0]
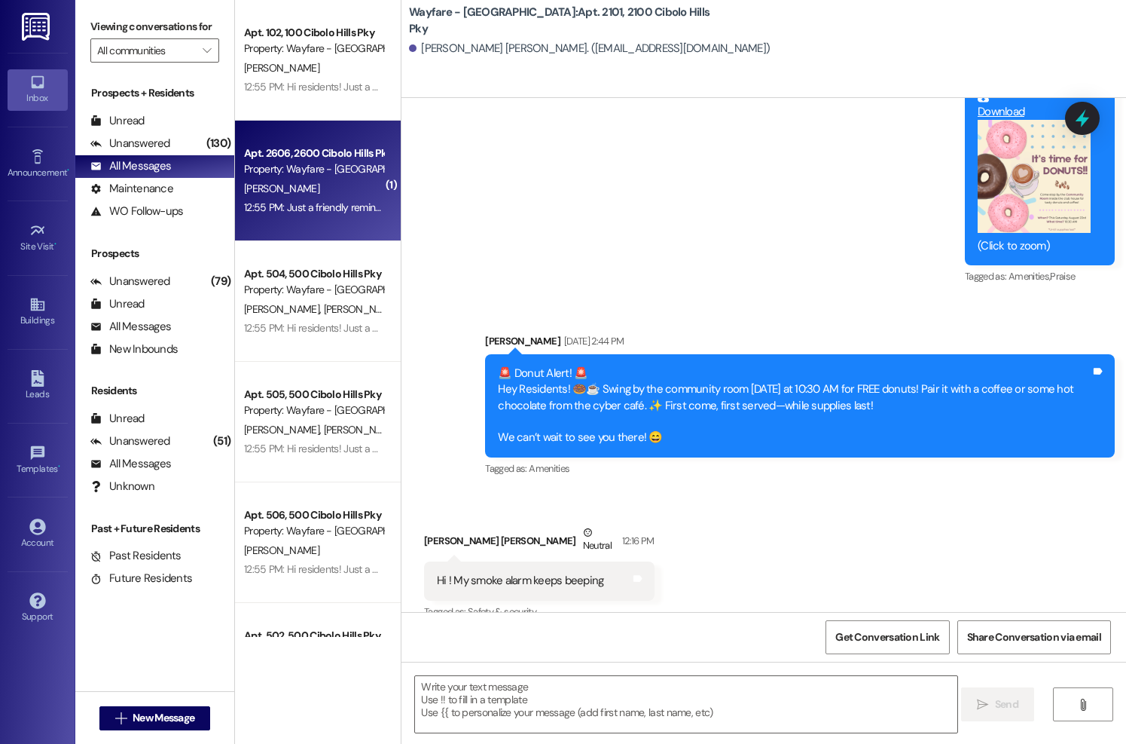
click at [329, 163] on div "Property: Wayfare - [GEOGRAPHIC_DATA]" at bounding box center [313, 169] width 139 height 16
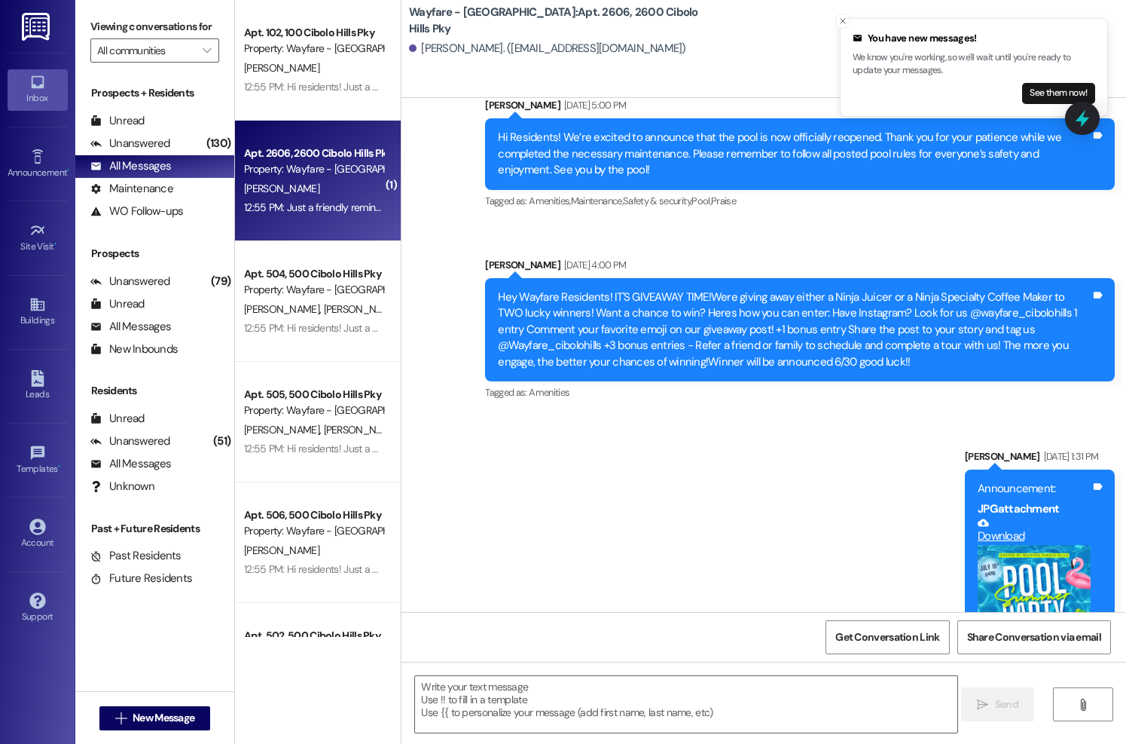
scroll to position [35718, 0]
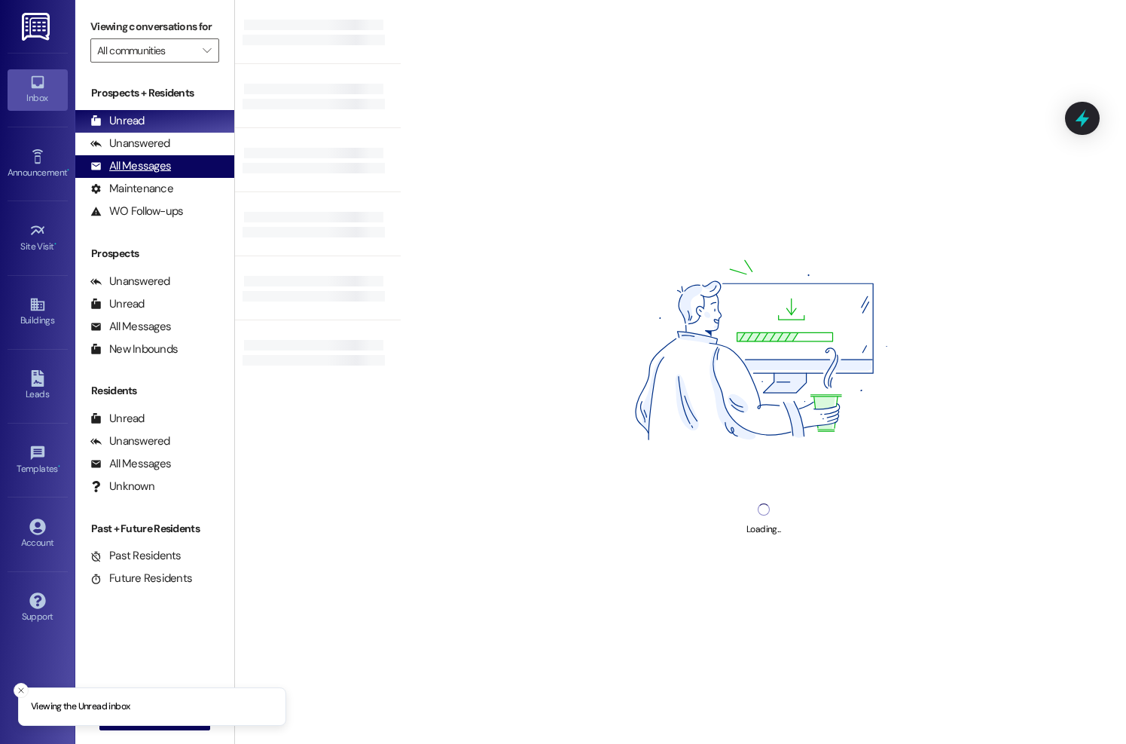
click at [115, 174] on div "All Messages" at bounding box center [130, 166] width 81 height 16
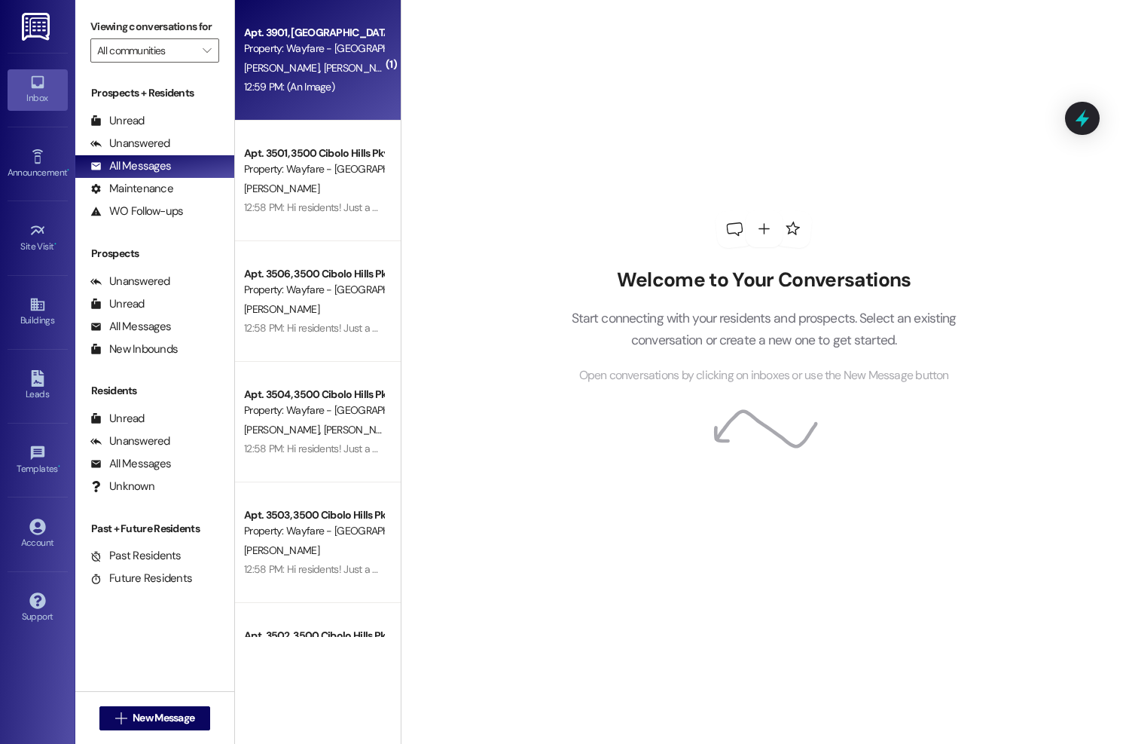
click at [343, 59] on div "T. Webster C. Lee" at bounding box center [314, 68] width 142 height 19
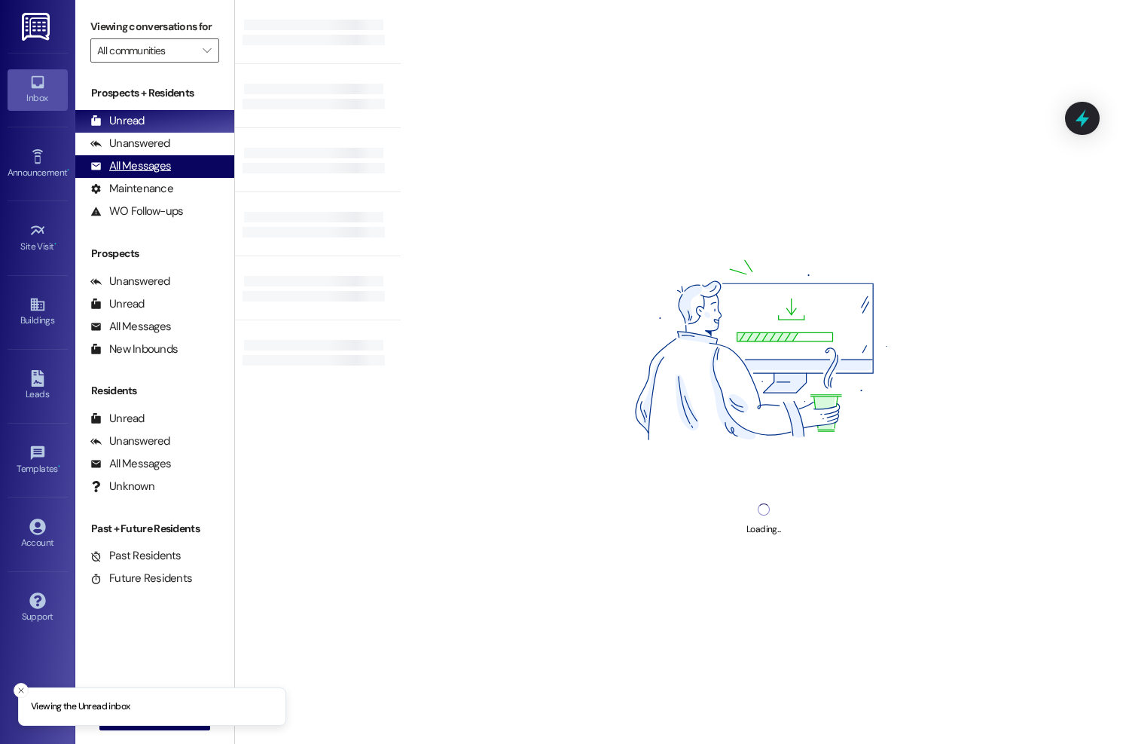
click at [129, 174] on div "All Messages" at bounding box center [130, 166] width 81 height 16
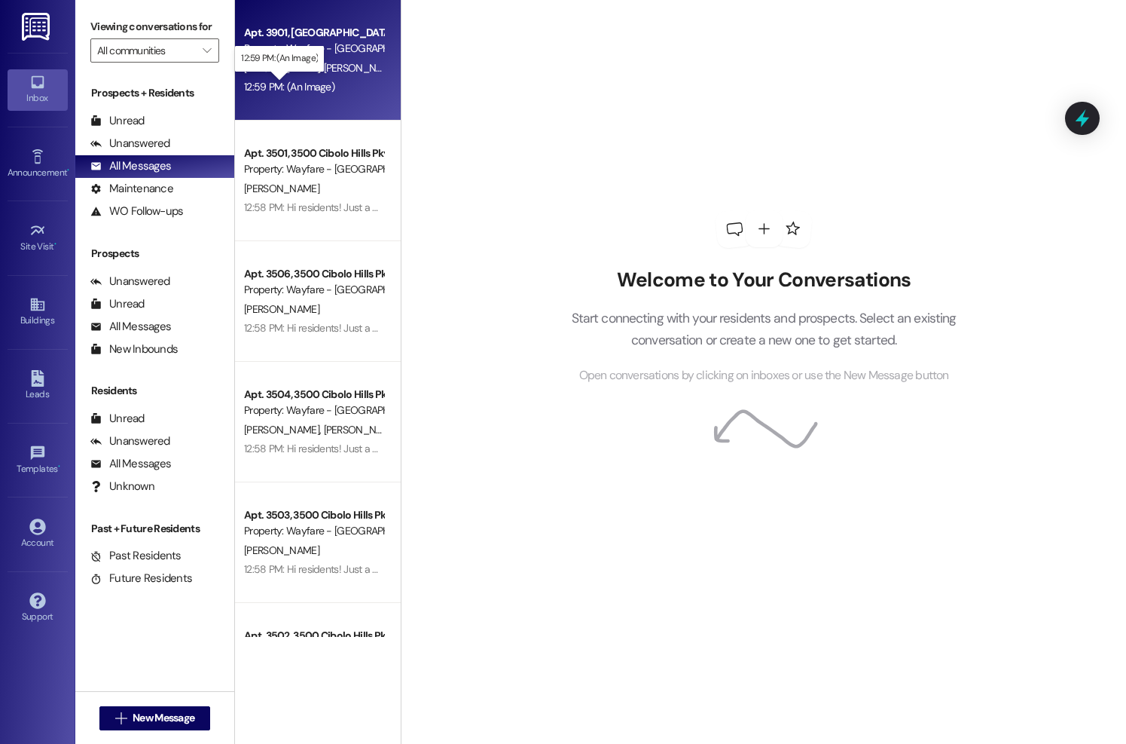
click at [295, 84] on div "12:59 PM: (An Image) 12:59 PM: (An Image)" at bounding box center [289, 87] width 90 height 14
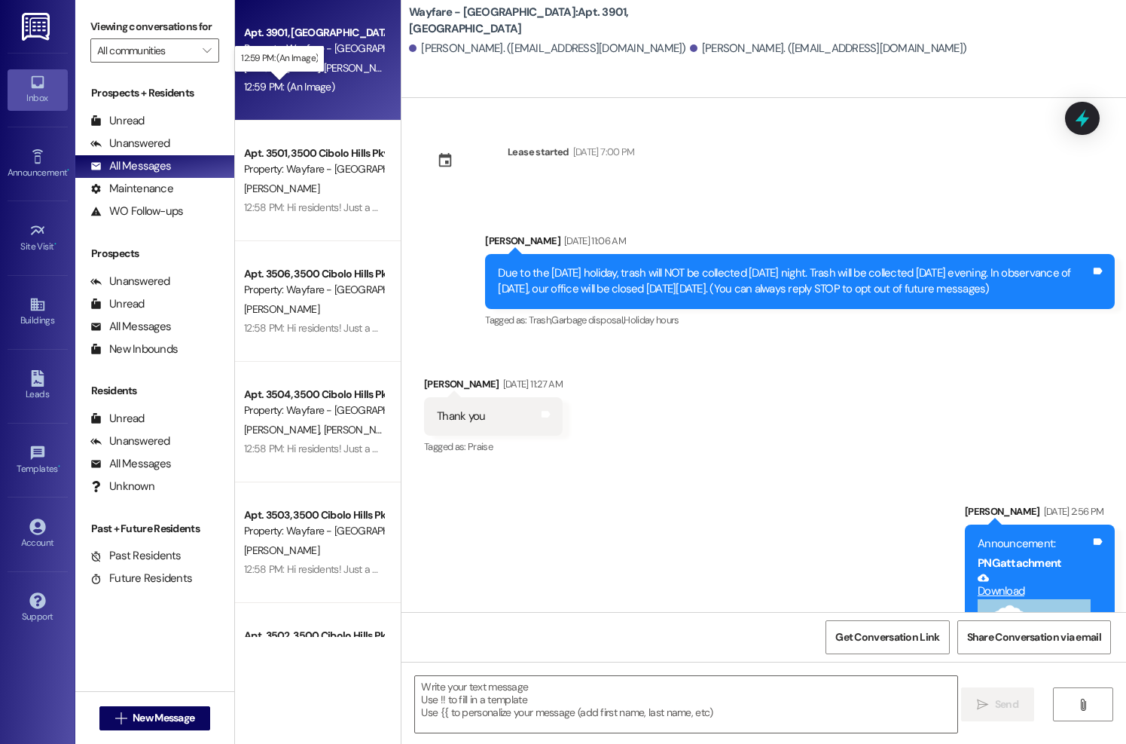
scroll to position [4943, 0]
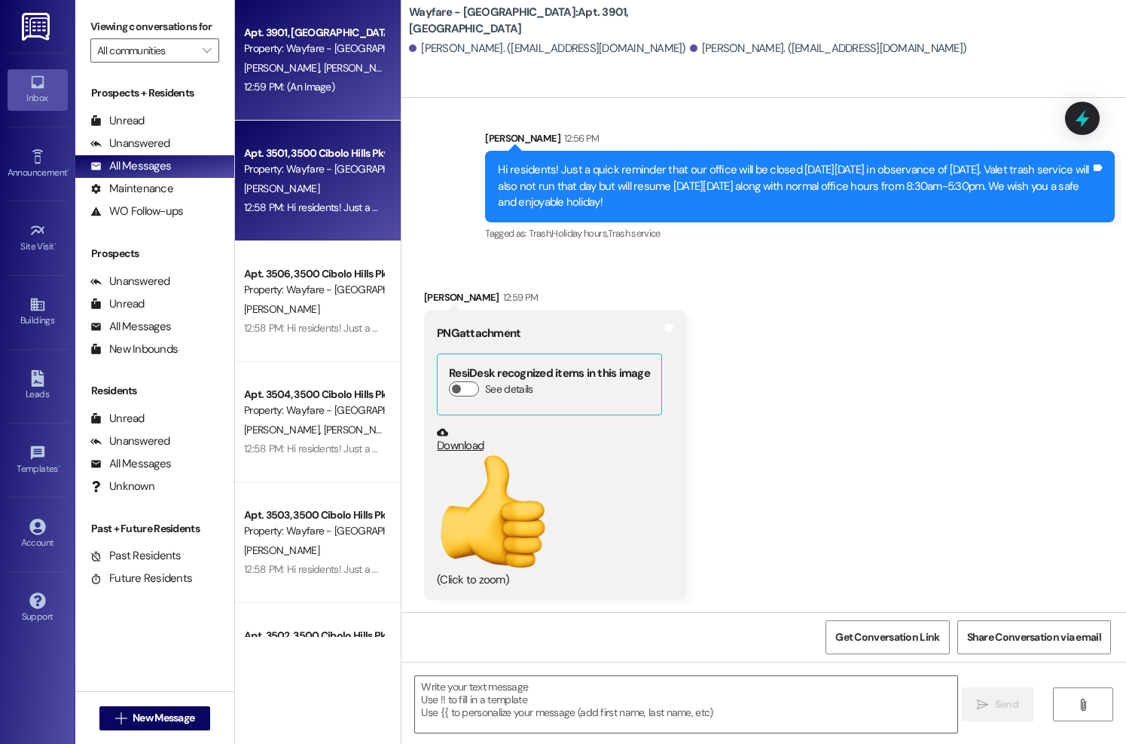
click at [356, 178] on div "Apt. 3501, 3500 Cibolo Hills Pky Property: Wayfare - Cibolo Hills" at bounding box center [314, 161] width 142 height 35
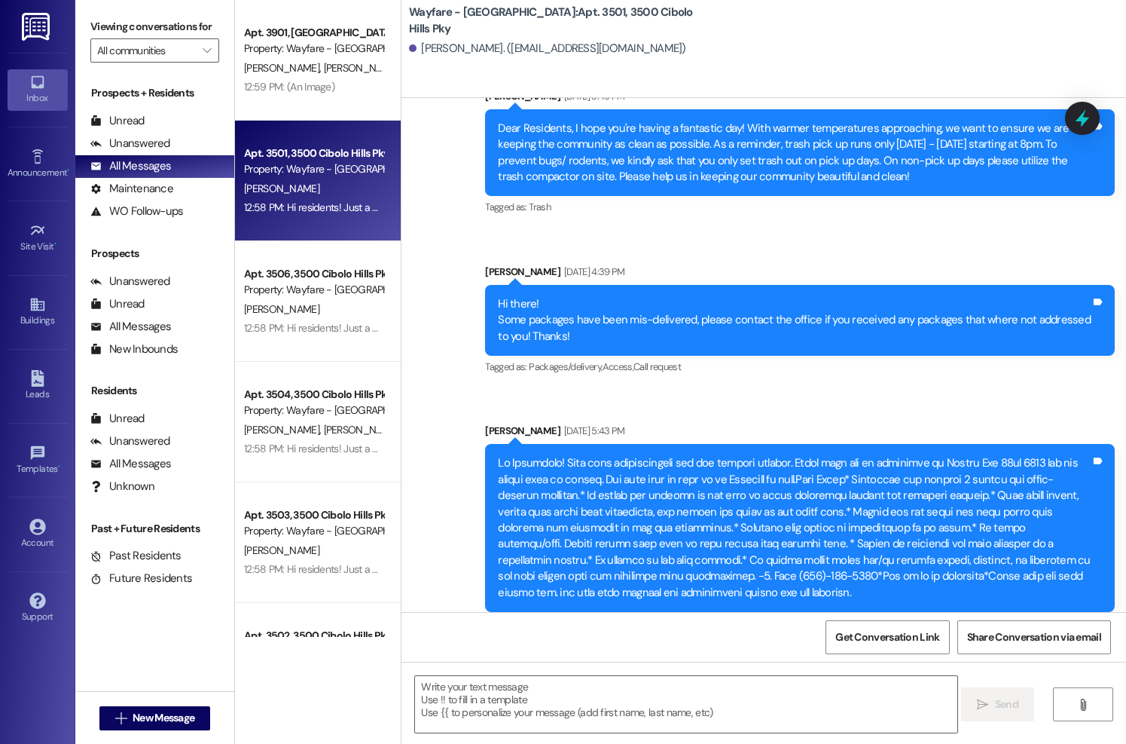
scroll to position [27289, 0]
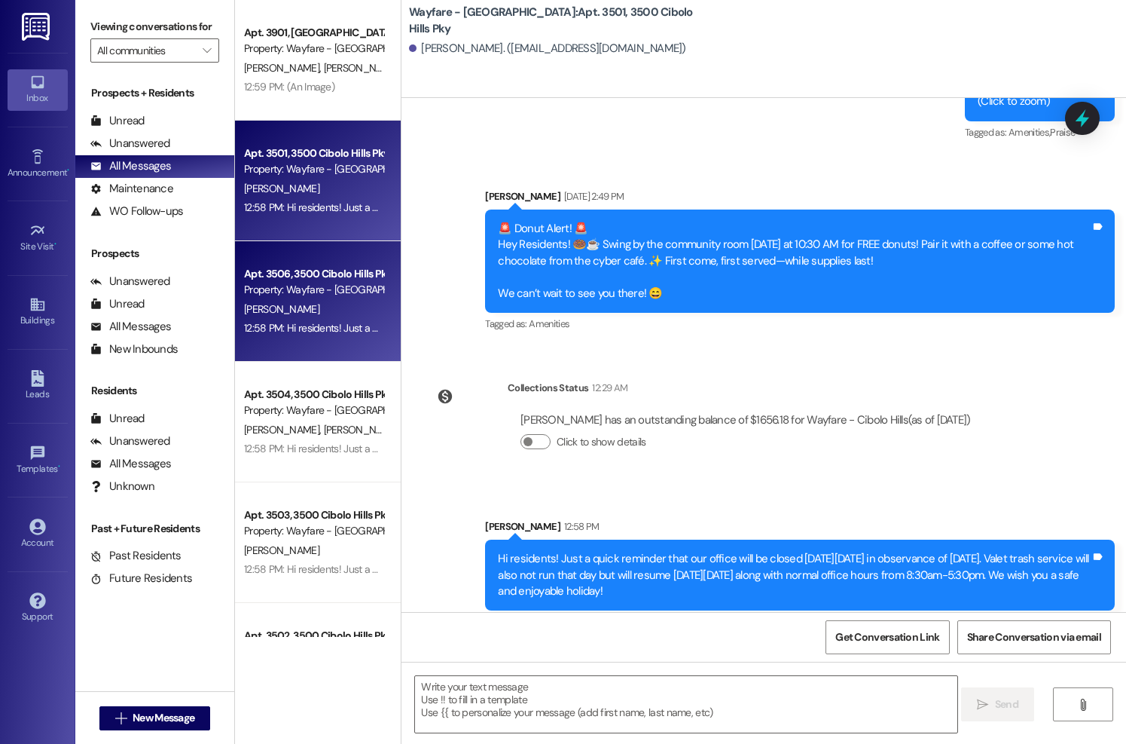
click at [334, 287] on div "Property: Wayfare - [GEOGRAPHIC_DATA]" at bounding box center [313, 290] width 139 height 16
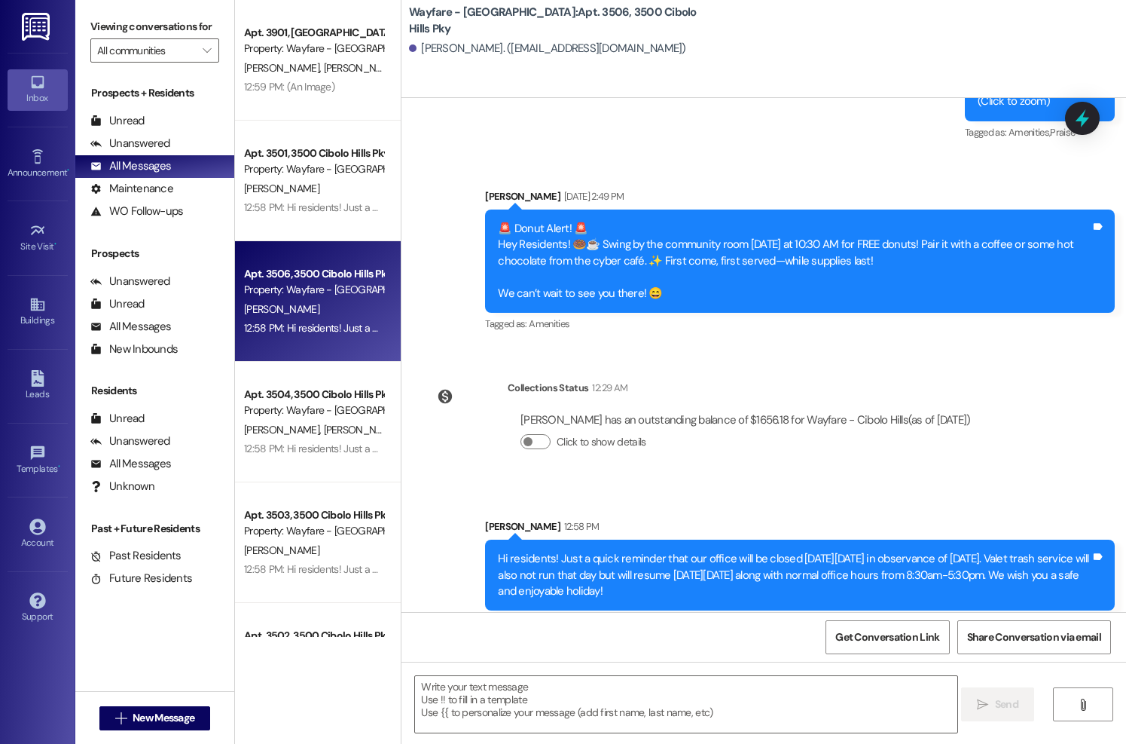
scroll to position [2362, 0]
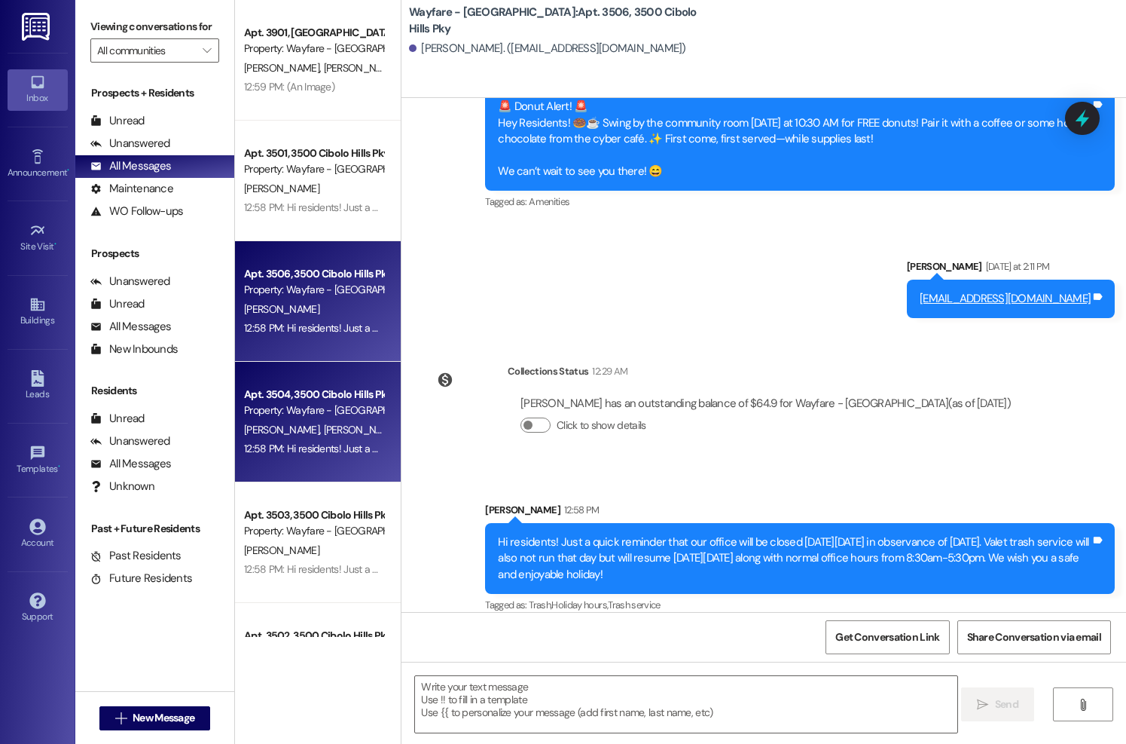
click at [292, 388] on div "Apt. 3504, 3500 Cibolo Hills Pky" at bounding box center [313, 394] width 139 height 16
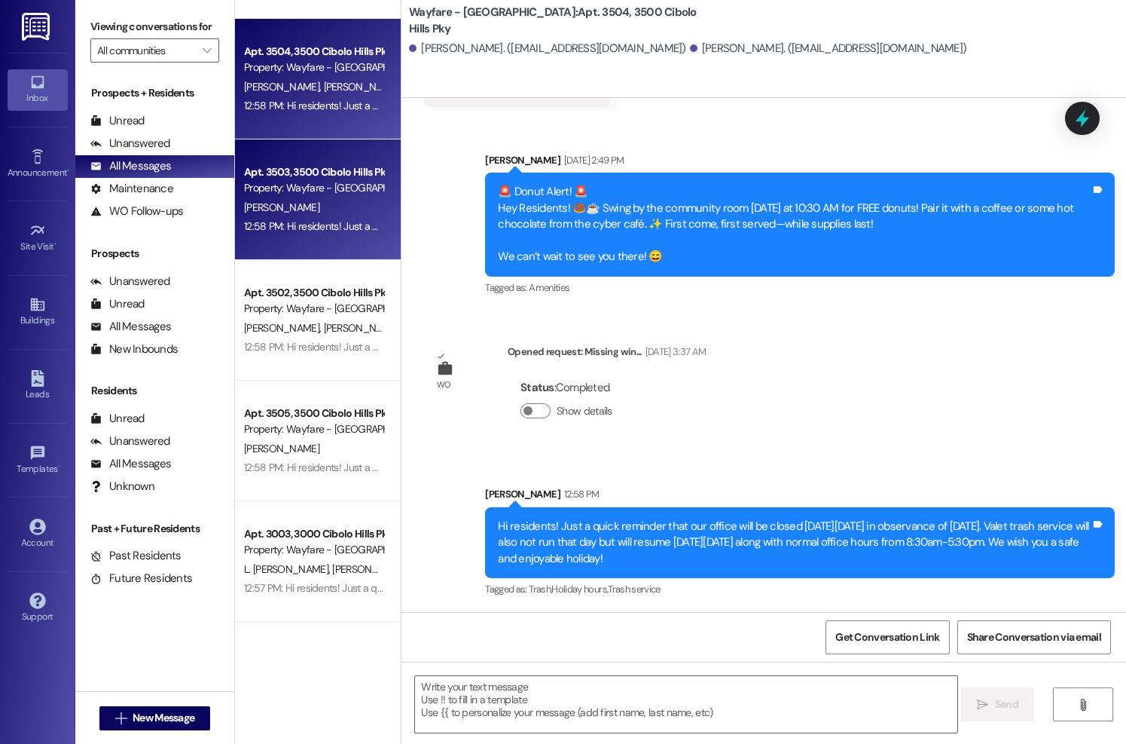
scroll to position [367, 0]
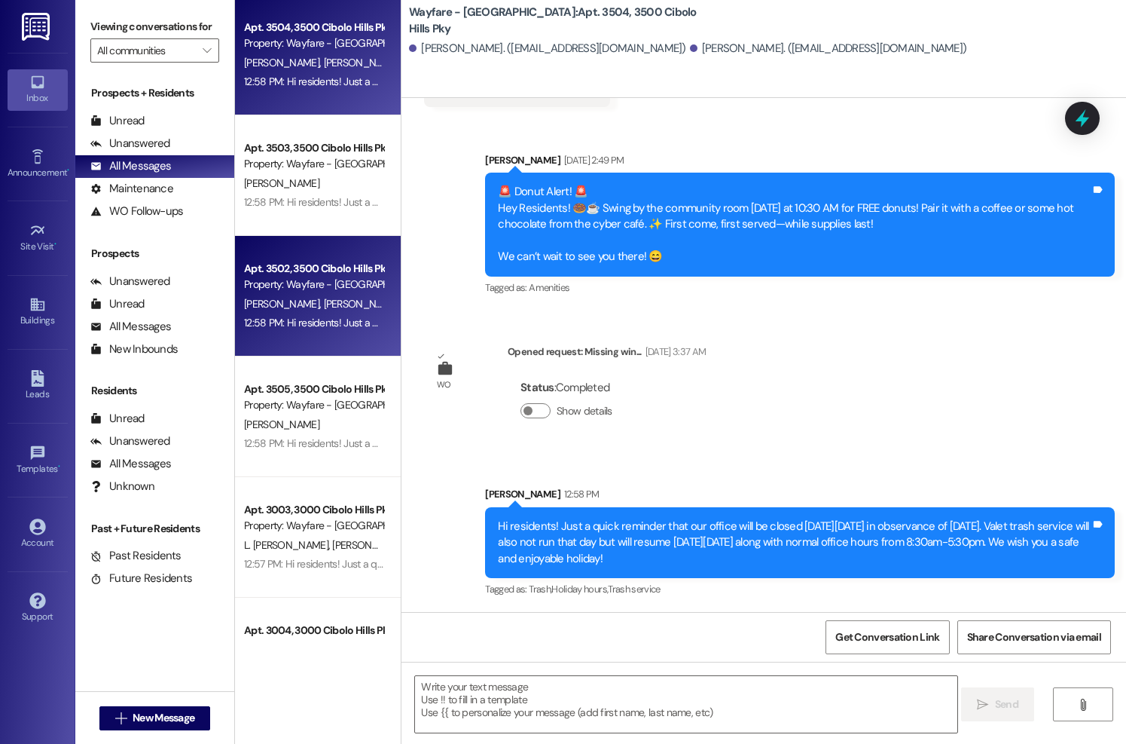
click at [321, 304] on div "C. Kautz T. Thomas" at bounding box center [314, 304] width 142 height 19
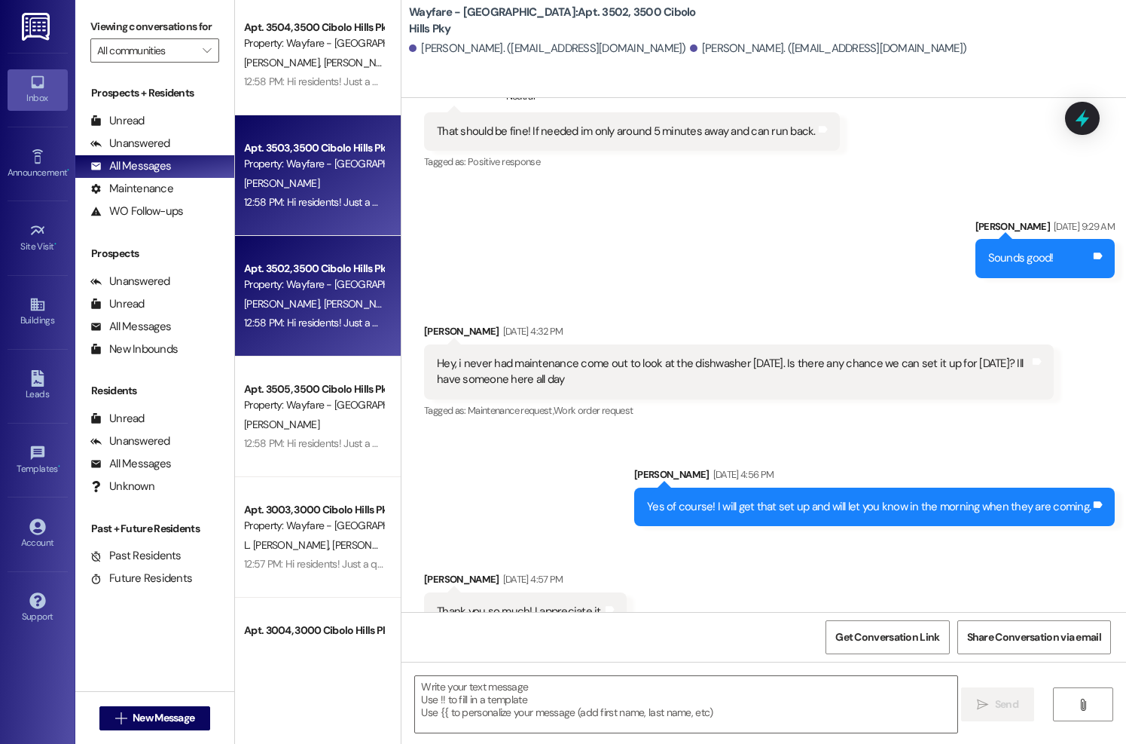
scroll to position [5913, 0]
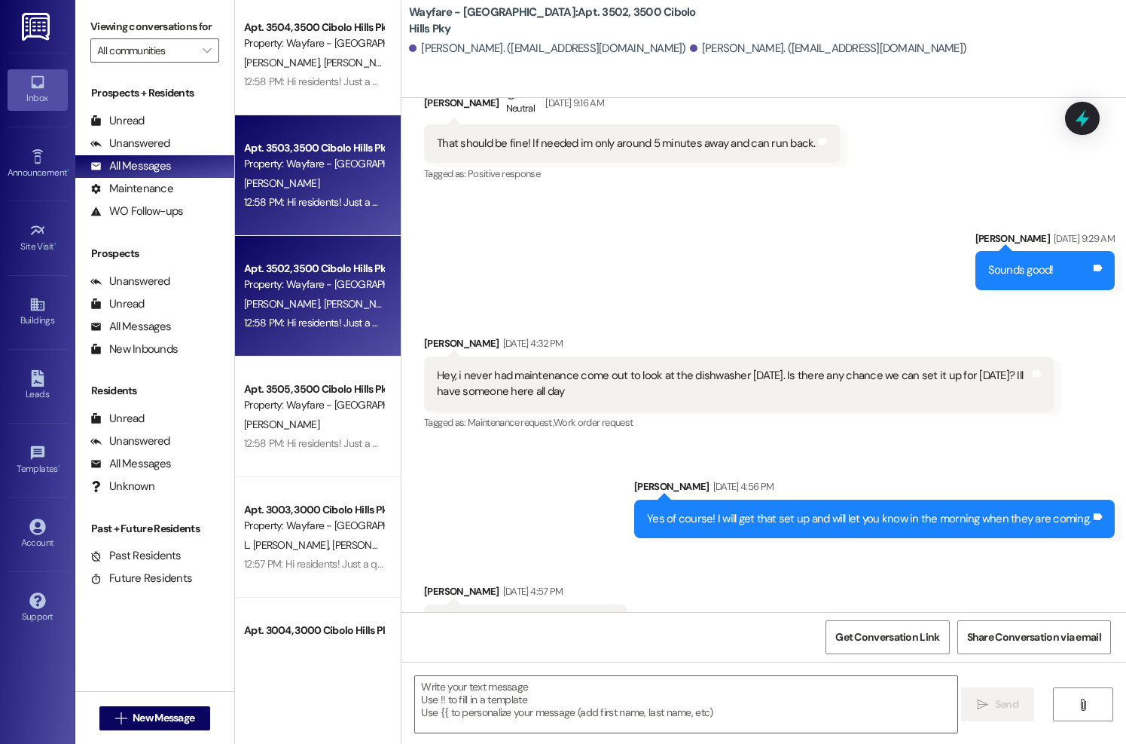
click at [276, 193] on div "12:58 PM: Hi residents! Just a quick reminder that our office will be closed on…" at bounding box center [314, 202] width 142 height 19
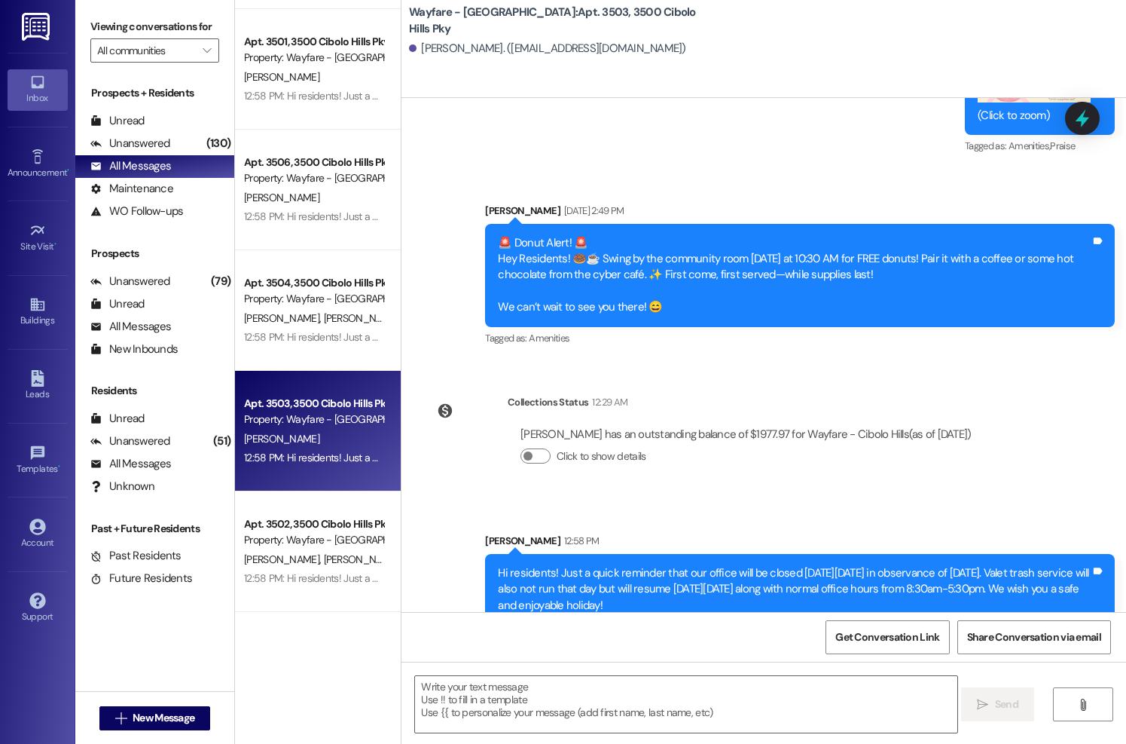
scroll to position [0, 0]
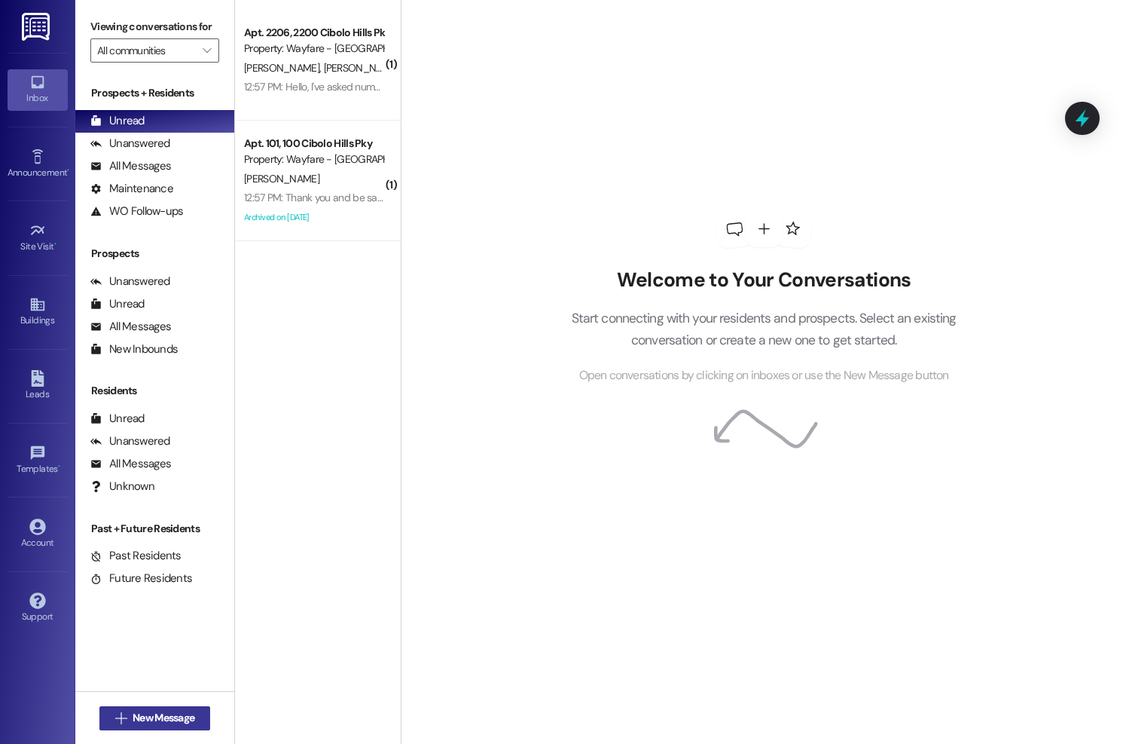
click at [127, 728] on button " New Message" at bounding box center [154, 718] width 111 height 24
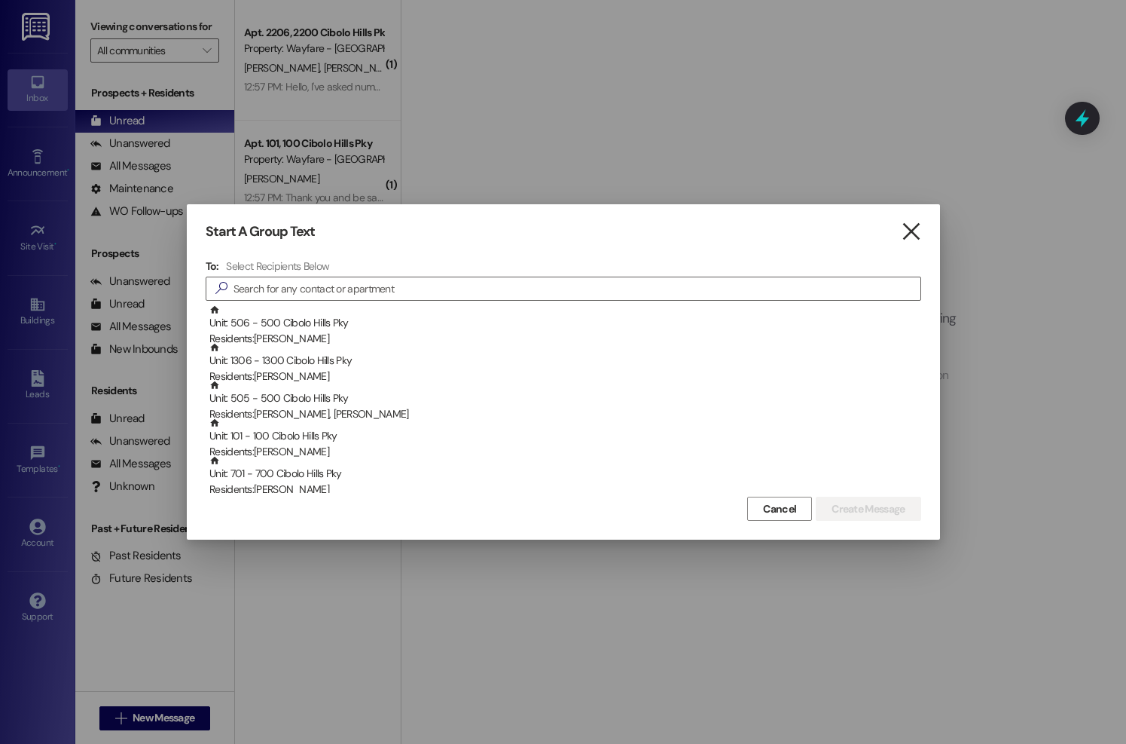
click at [913, 231] on icon "" at bounding box center [911, 232] width 20 height 16
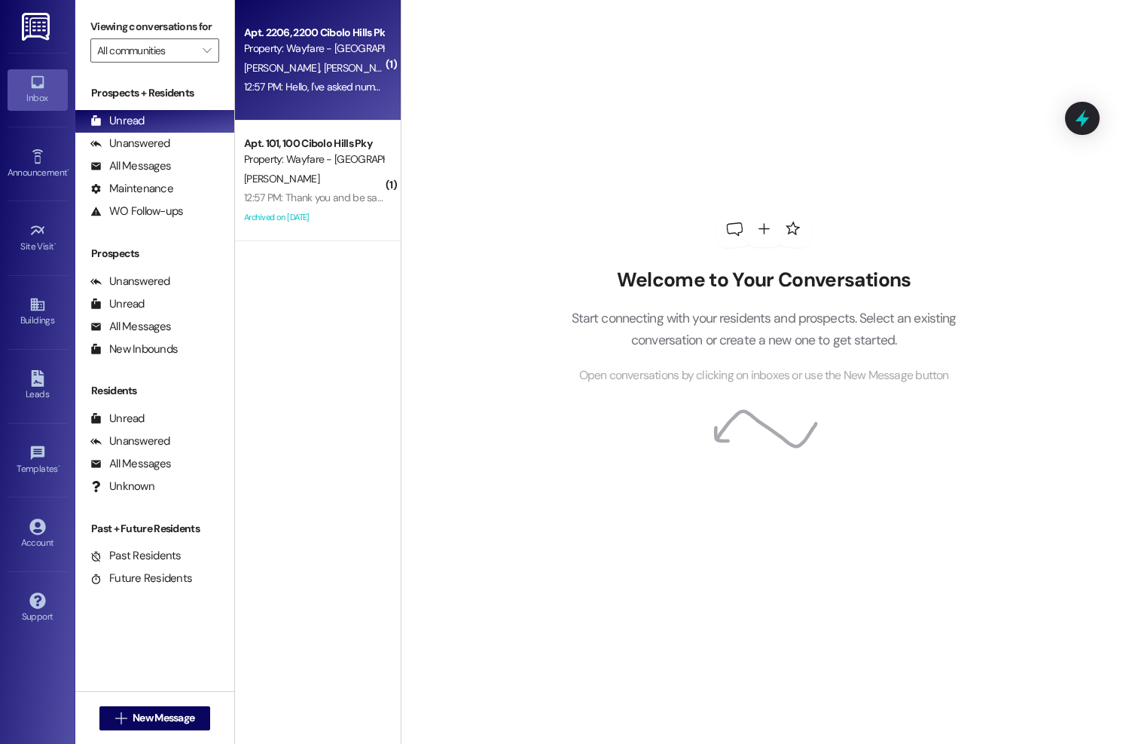
click at [307, 39] on div "Apt. 2206, 2200 Cibolo Hills Pky" at bounding box center [313, 33] width 139 height 16
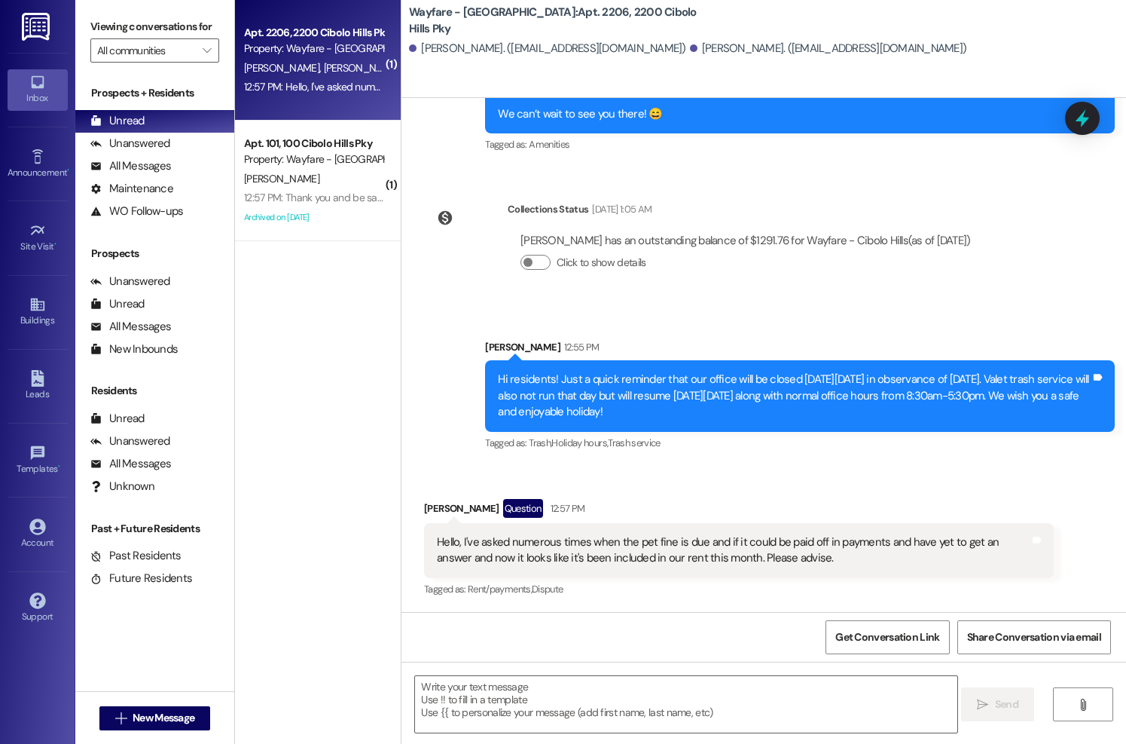
scroll to position [18105, 0]
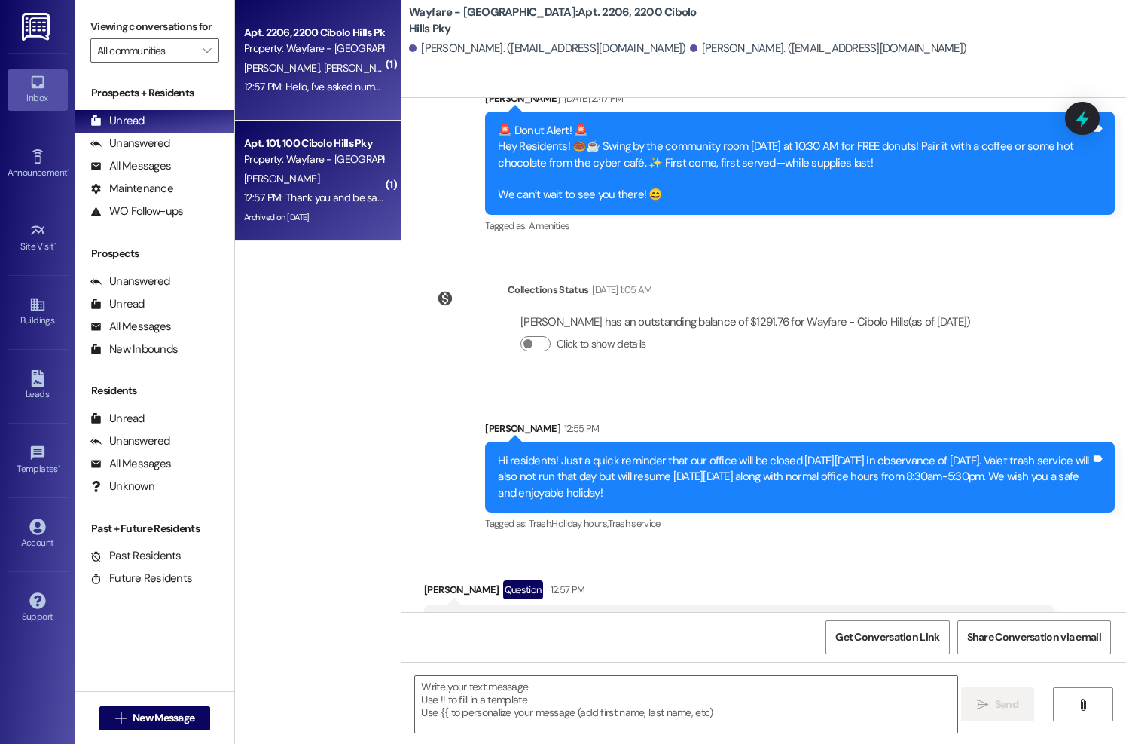
click at [337, 189] on div "12:57 PM: Thank you and be safe this [DATE] 12:57 PM: Thank you and be safe thi…" at bounding box center [314, 197] width 142 height 19
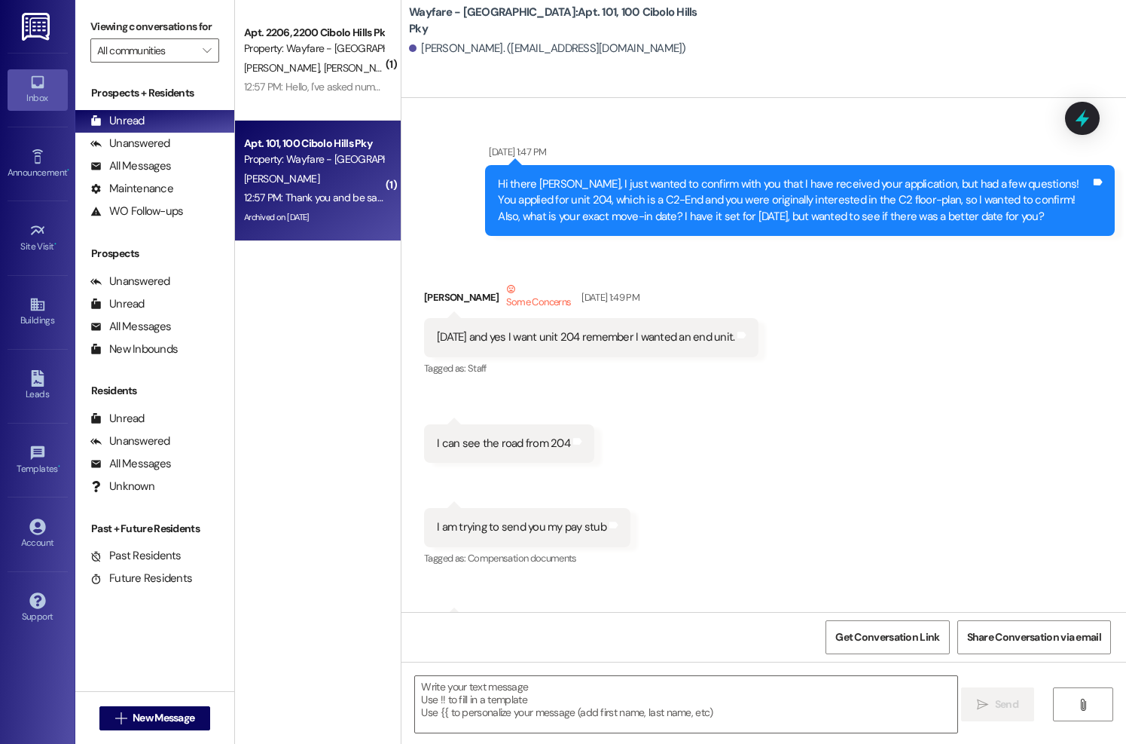
scroll to position [72672, 0]
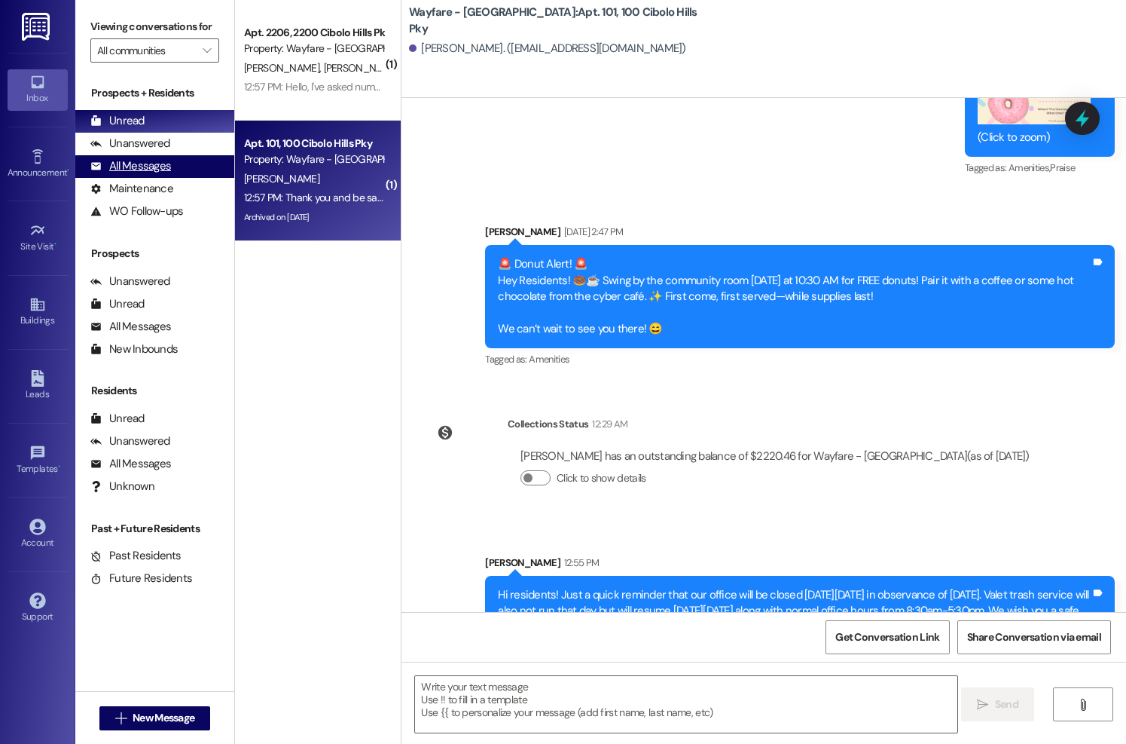
click at [151, 174] on div "All Messages" at bounding box center [130, 166] width 81 height 16
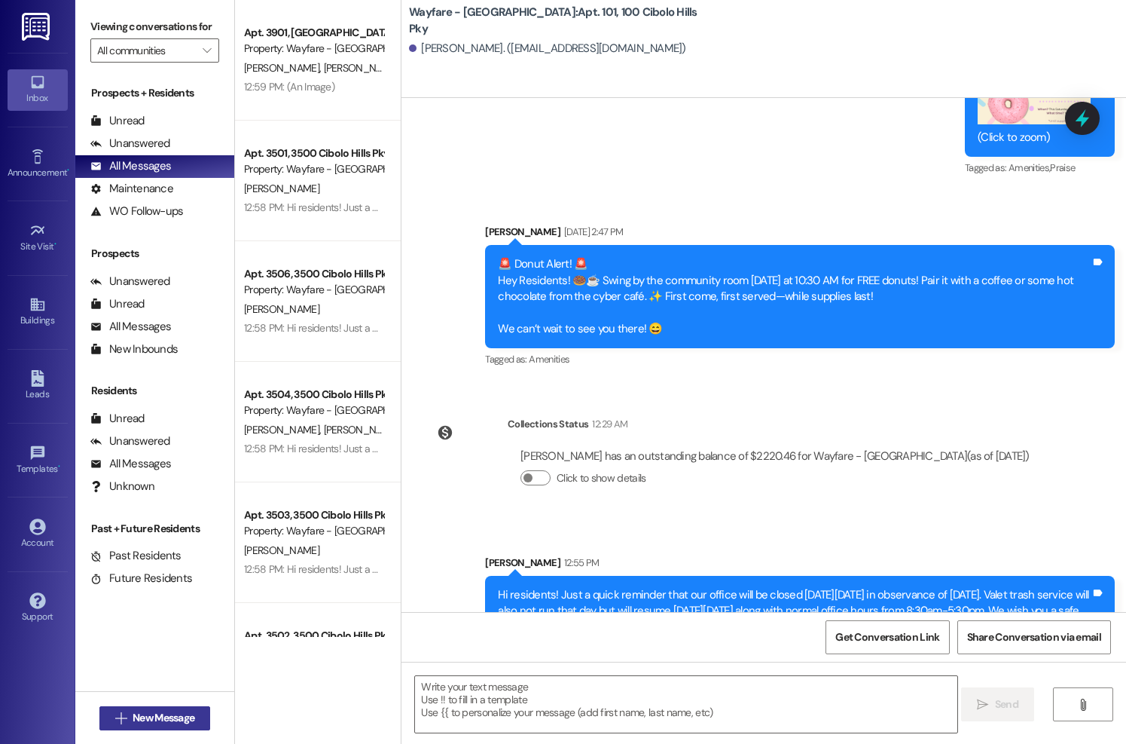
click at [141, 722] on span "New Message" at bounding box center [164, 718] width 62 height 16
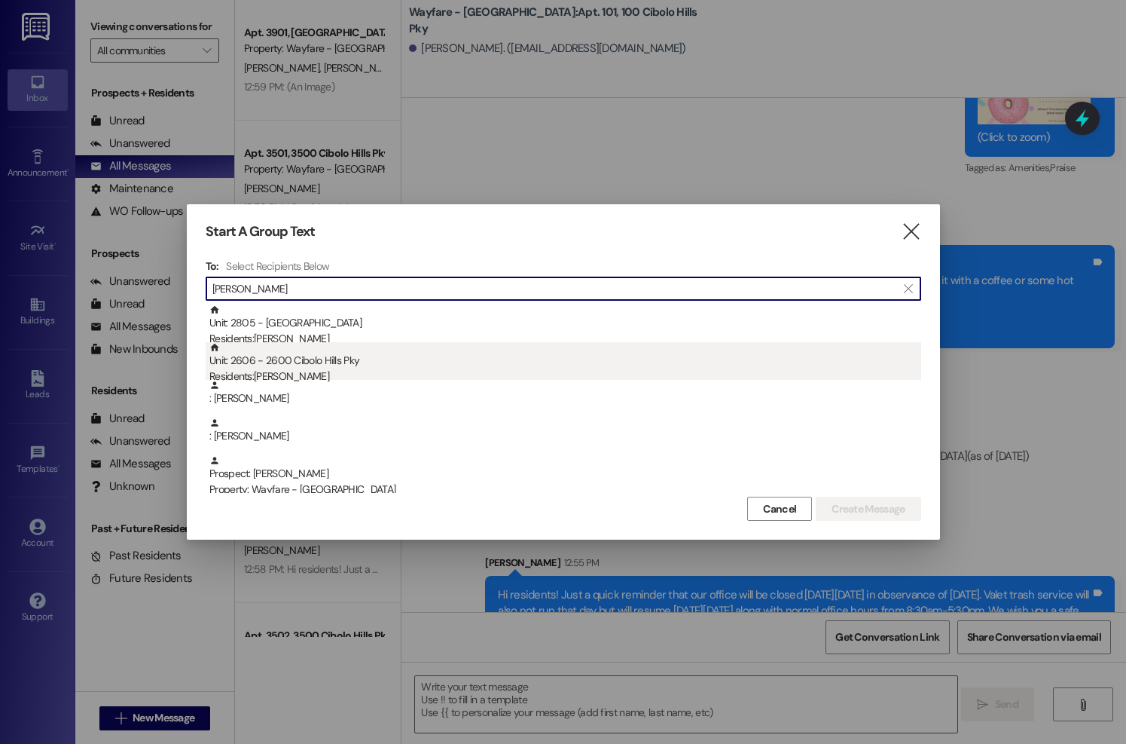
type input "[PERSON_NAME]"
click at [377, 351] on div "Unit: 2606 - 2600 Cibolo Hills Pky Residents: [PERSON_NAME]" at bounding box center [565, 363] width 712 height 43
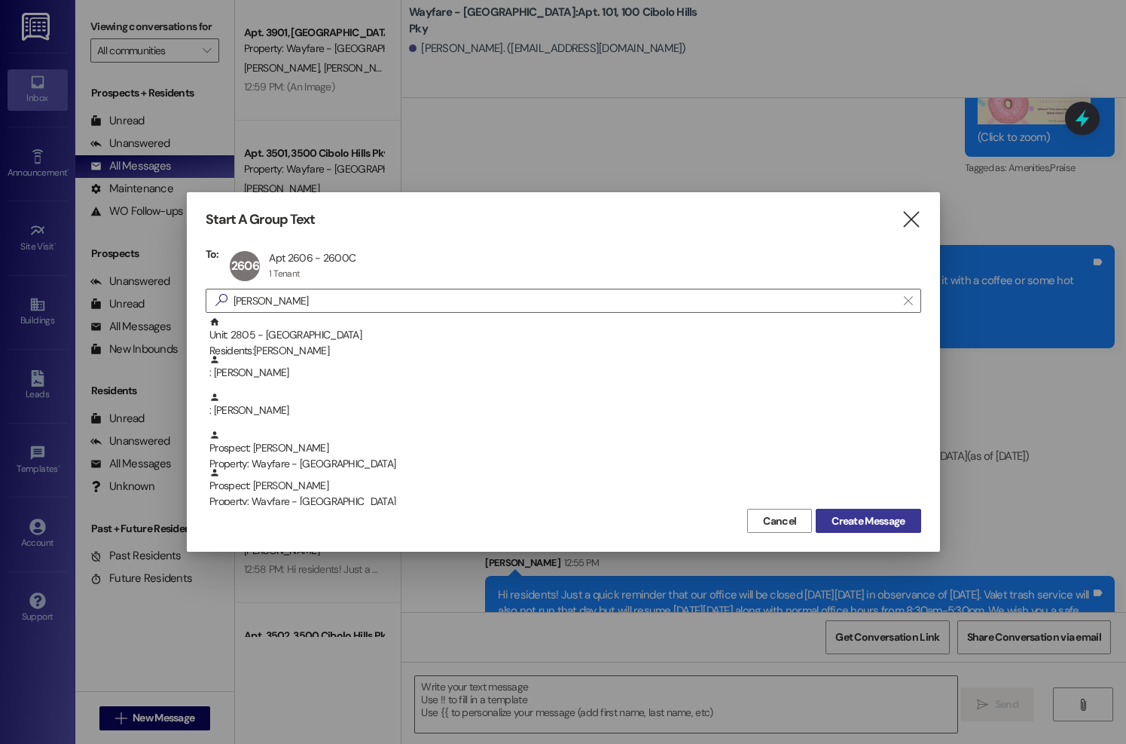
click at [906, 528] on button "Create Message" at bounding box center [868, 520] width 105 height 24
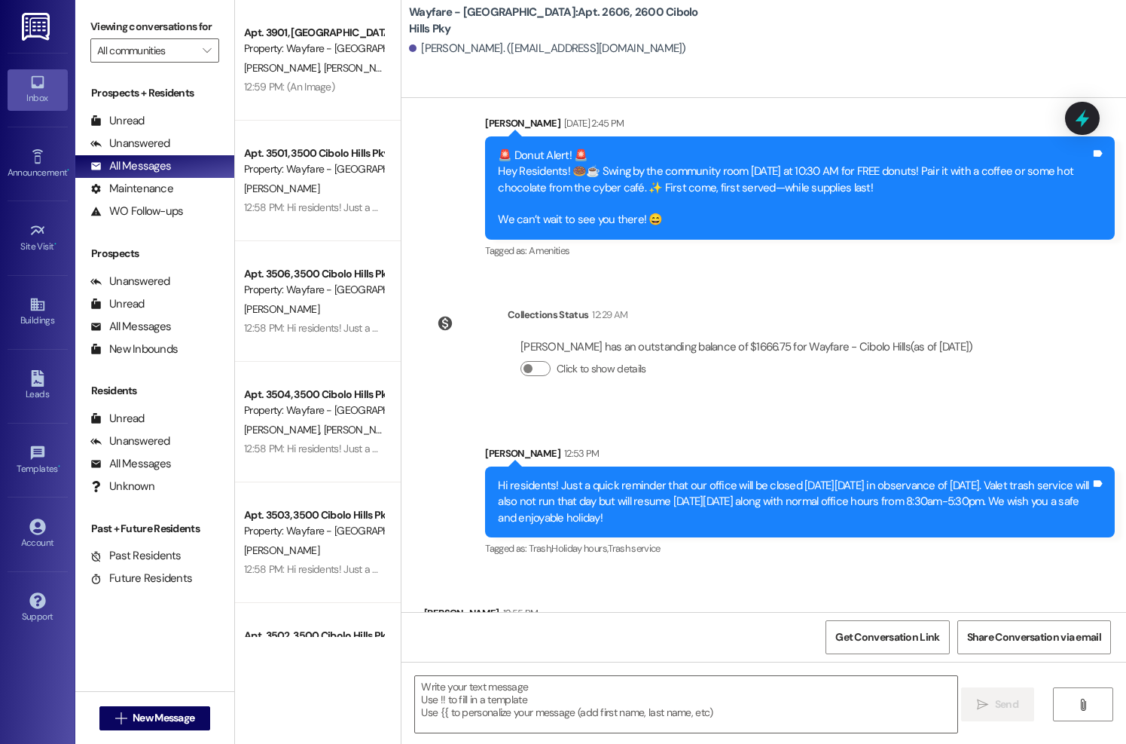
scroll to position [39085, 0]
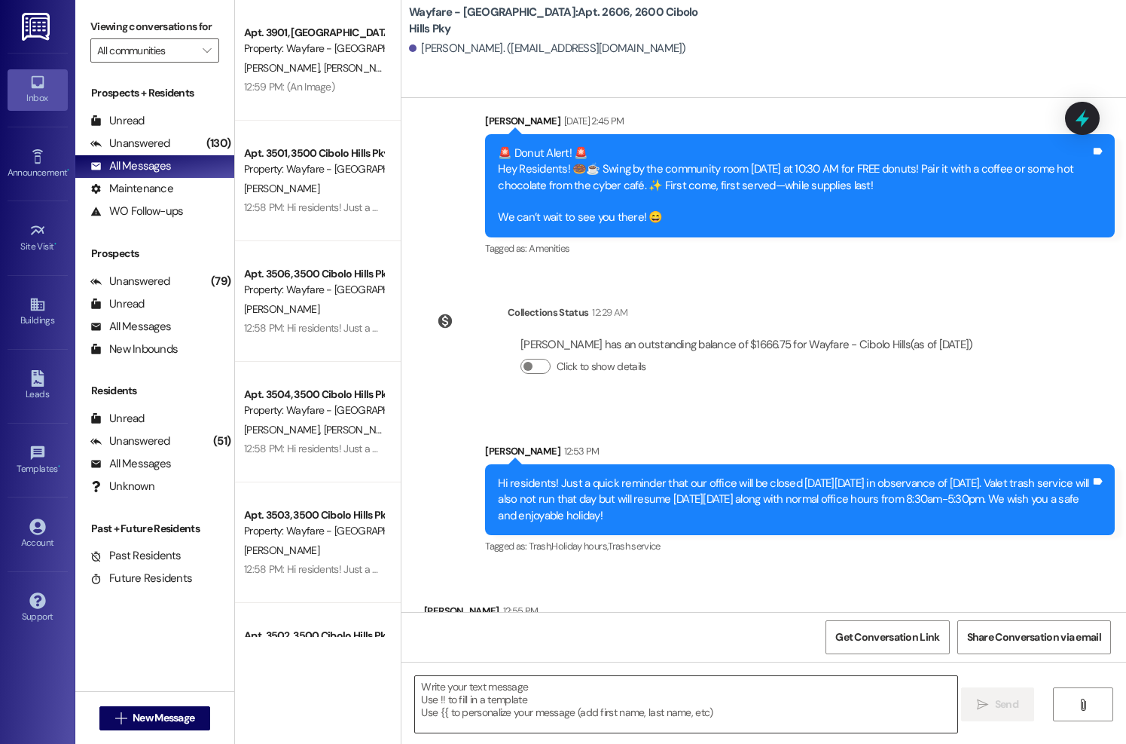
click at [570, 675] on div at bounding box center [685, 704] width 543 height 58
click at [569, 695] on textarea at bounding box center [686, 704] width 542 height 56
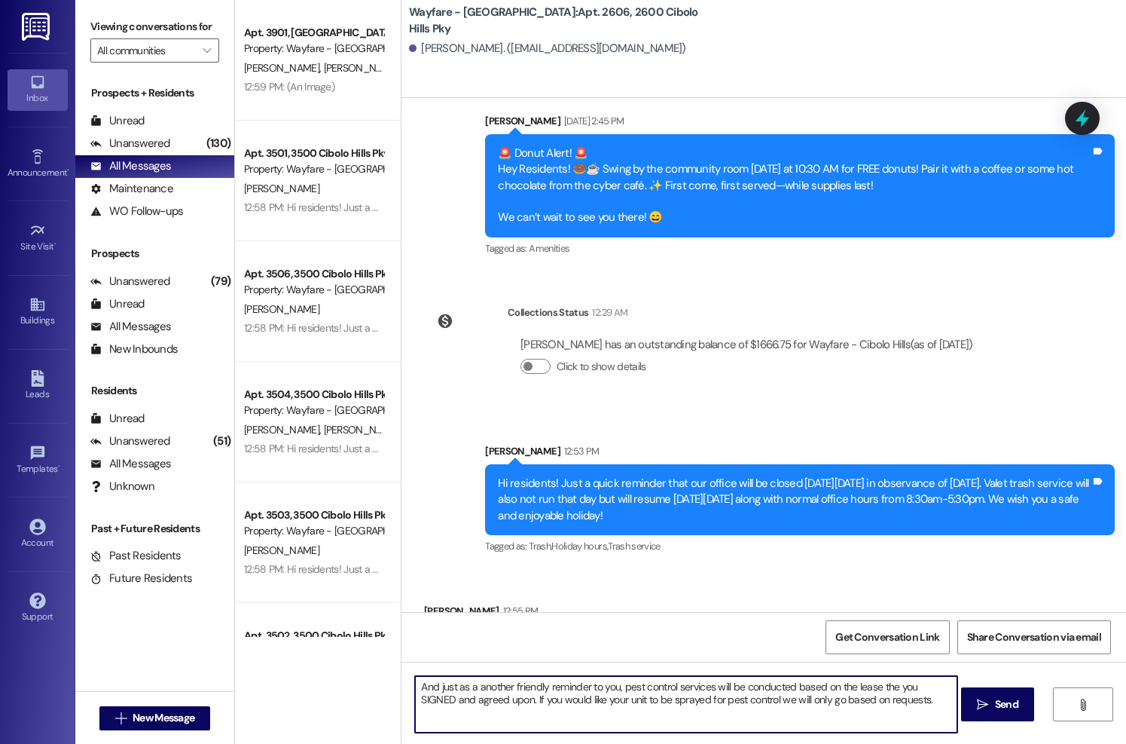
click at [489, 702] on textarea "And just as a another friendly reminder to you, pest control services will be c…" at bounding box center [686, 704] width 542 height 56
type textarea "And just as a another friendly reminder to you, pest control services will be c…"
drag, startPoint x: 909, startPoint y: 704, endPoint x: 334, endPoint y: 670, distance: 576.5
click at [334, 670] on div "Apt. 3901, [GEOGRAPHIC_DATA] Pky Property: Wayfare - [GEOGRAPHIC_DATA] [PERSON_…" at bounding box center [680, 372] width 891 height 744
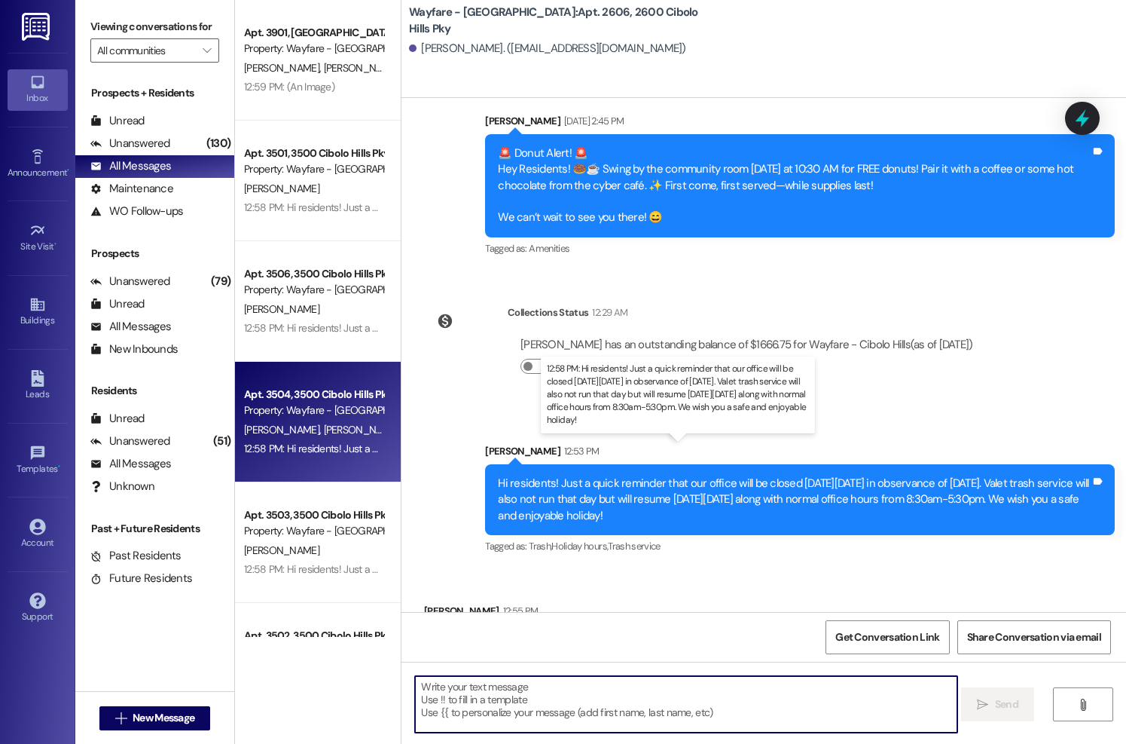
paste textarea "As a reminder, pest control services are handled in accordance with the lease y…"
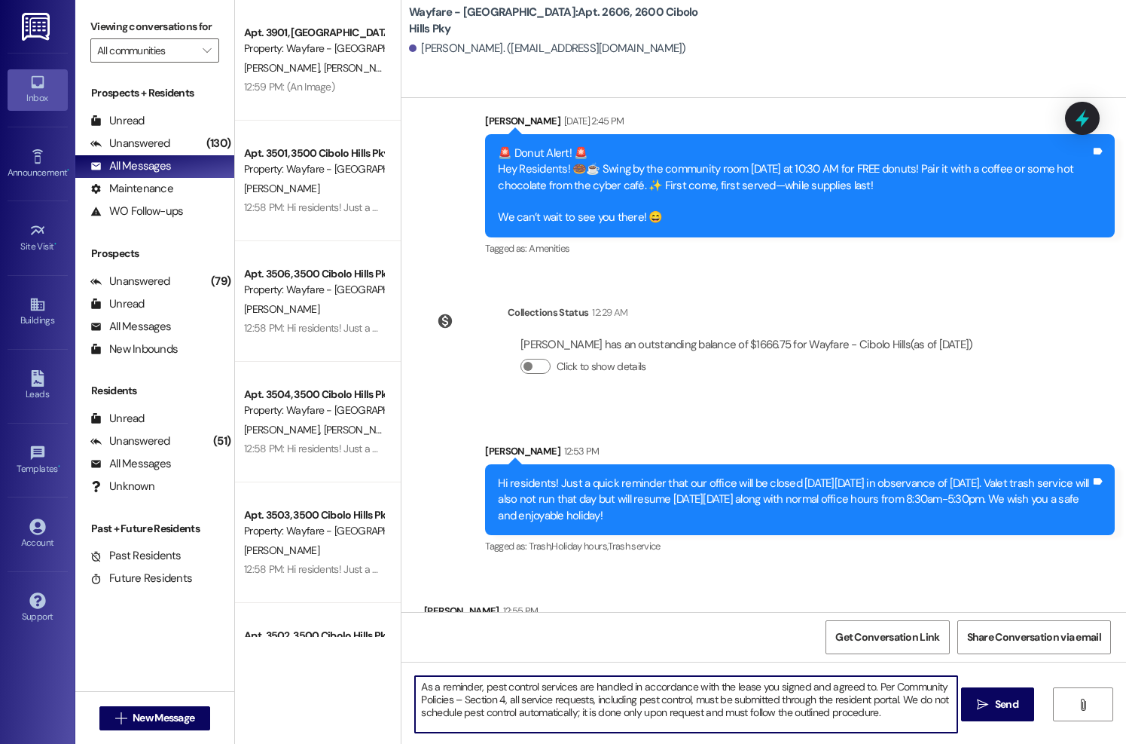
click at [435, 687] on textarea "As a reminder, pest control services are handled in accordance with the lease y…" at bounding box center [686, 704] width 542 height 56
click at [431, 691] on textarea "As a reminder, pest control services are handled in accordance with the lease y…" at bounding box center [686, 704] width 542 height 56
click at [506, 687] on textarea "As a friendly reminder, pest control services are handled in accordance with th…" at bounding box center [686, 704] width 542 height 56
click at [507, 689] on textarea "As a friendly reminder, pest control services are handled in accordance with th…" at bounding box center [686, 704] width 542 height 56
click at [928, 716] on textarea "As a friendly reminder to you, pest control services are handled in accordance …" at bounding box center [686, 704] width 542 height 56
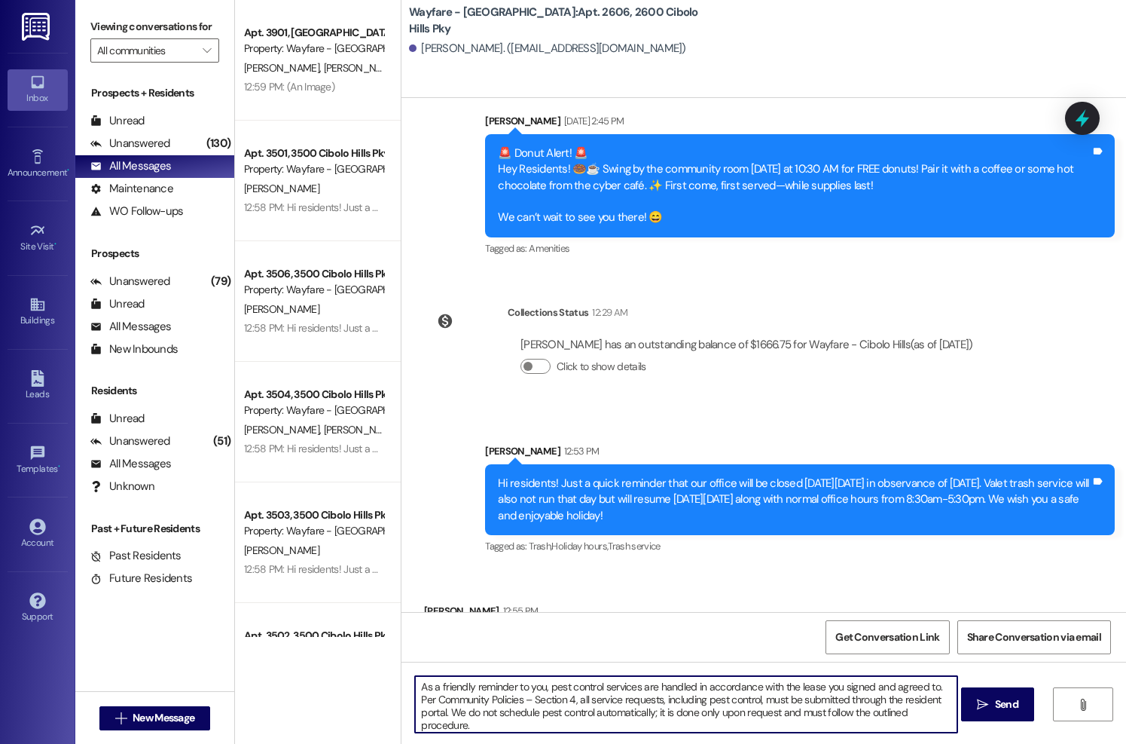
click at [939, 717] on textarea "As a friendly reminder to you, pest control services are handled in accordance …" at bounding box center [686, 704] width 542 height 56
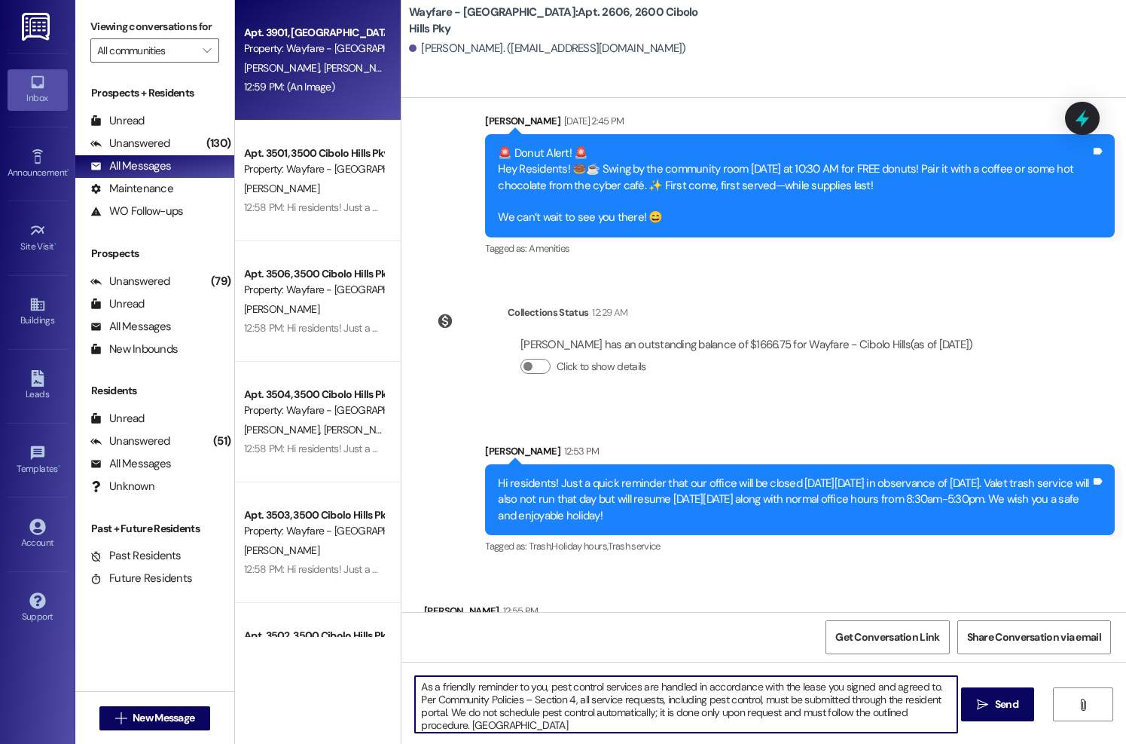
type textarea "As a friendly reminder to you, pest control services are handled in accordance …"
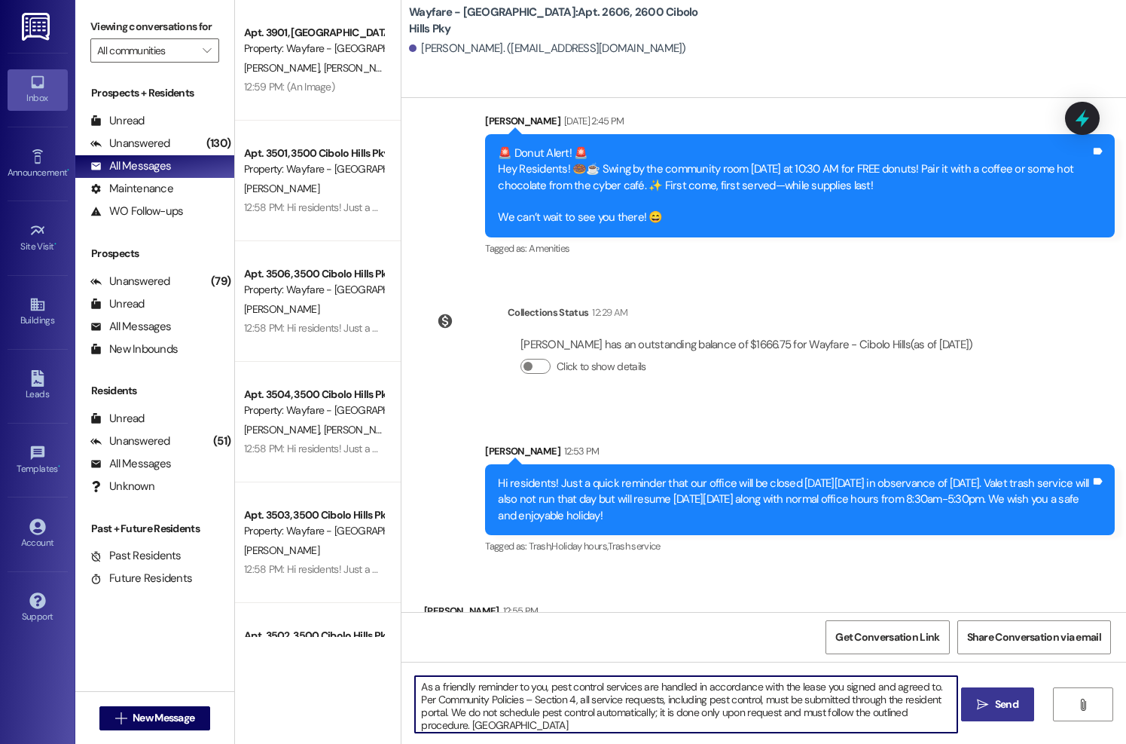
click at [994, 714] on button " Send" at bounding box center [997, 704] width 73 height 34
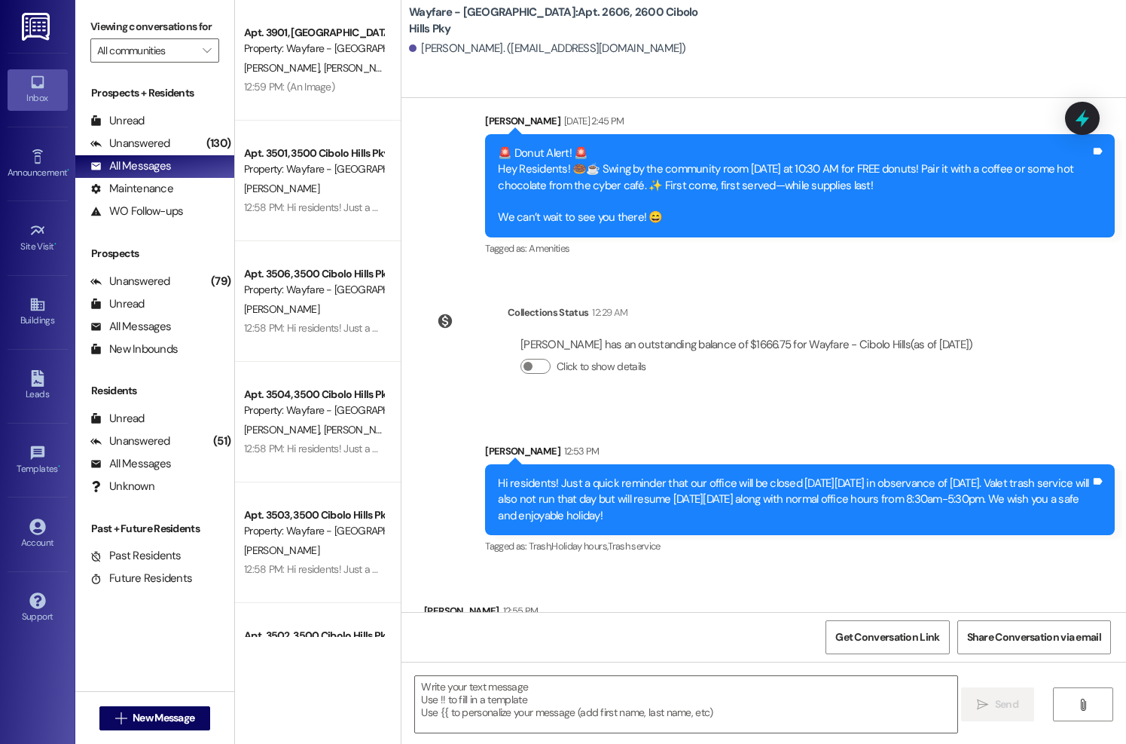
scroll to position [39222, 0]
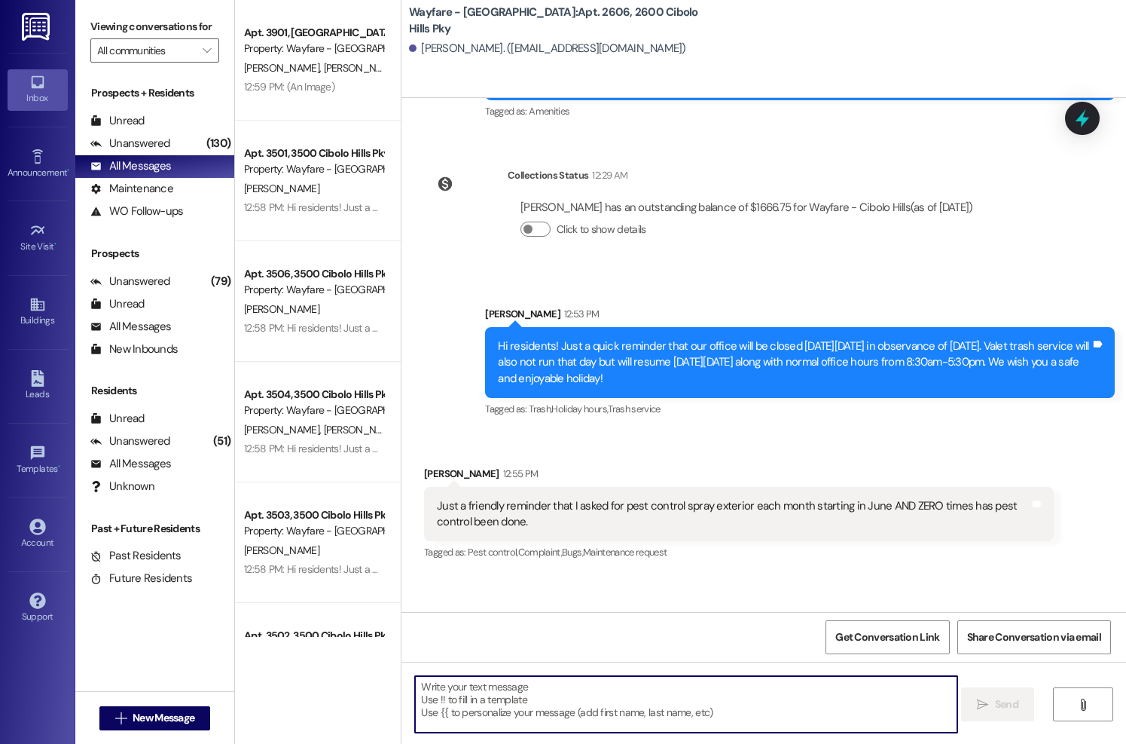
click at [747, 704] on textarea at bounding box center [686, 704] width 542 height 56
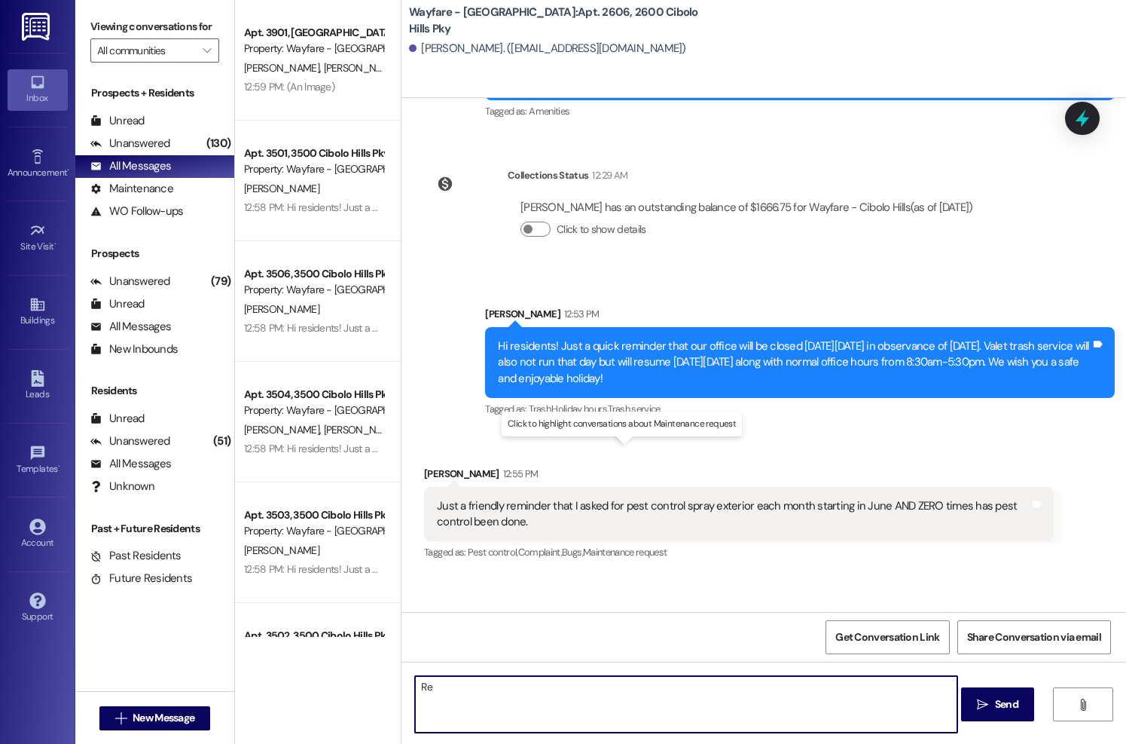
type textarea "R"
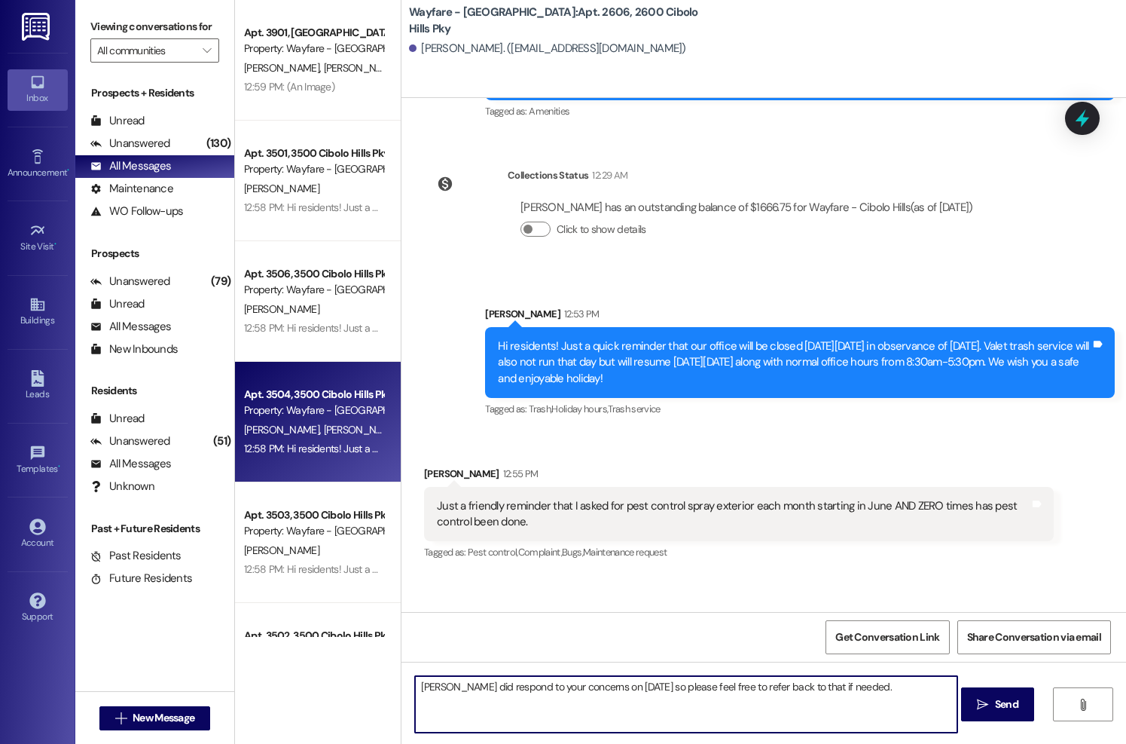
type textarea "[PERSON_NAME] did respond to your concerns on [DATE] so please feel free to ref…"
